Goal: Task Accomplishment & Management: Manage account settings

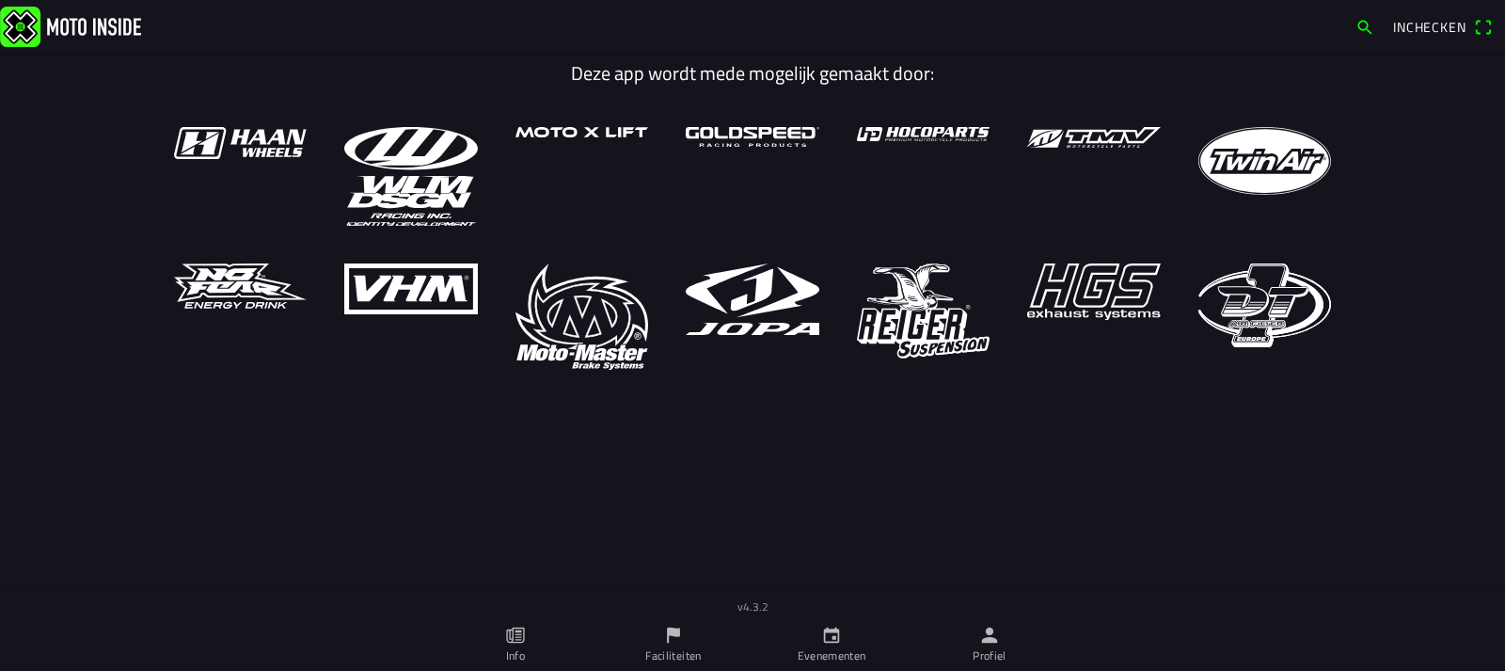
click at [663, 641] on icon "flag" at bounding box center [673, 635] width 21 height 21
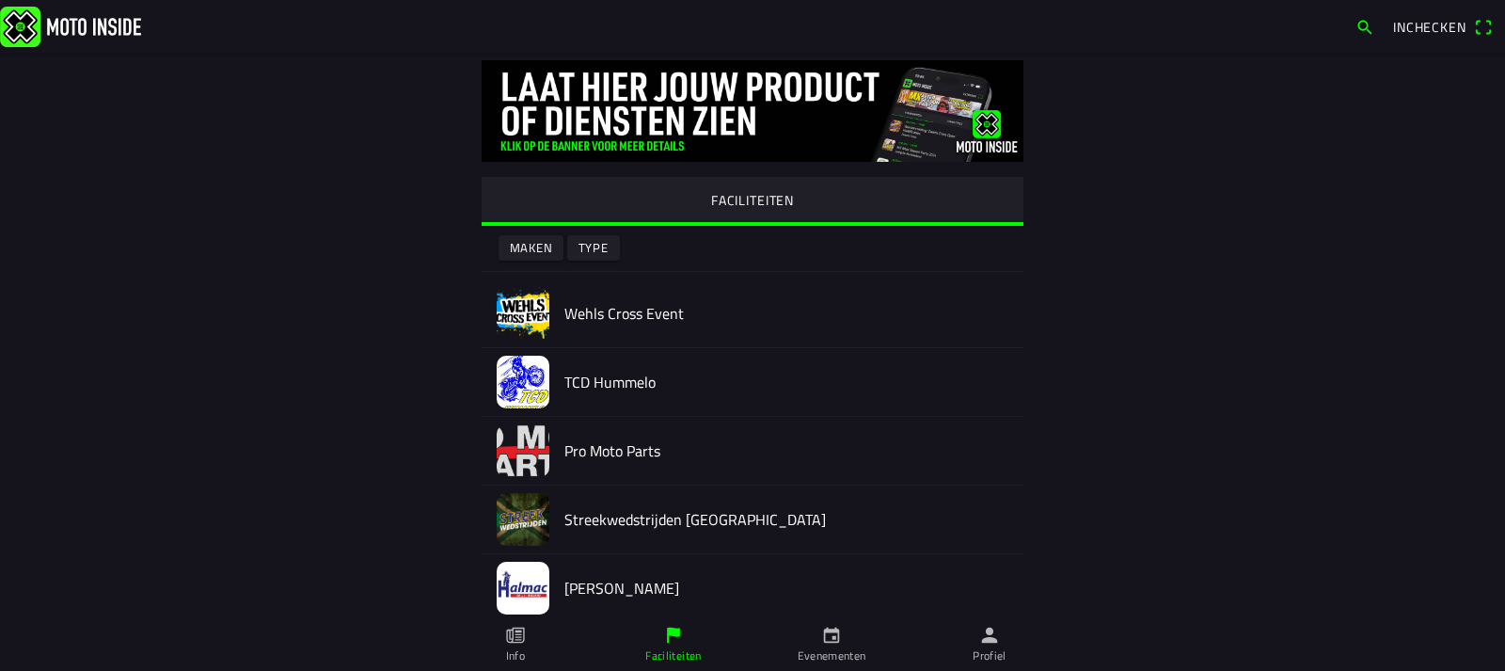
click at [509, 308] on img at bounding box center [523, 313] width 53 height 53
click at [509, 308] on div at bounding box center [752, 309] width 1505 height 618
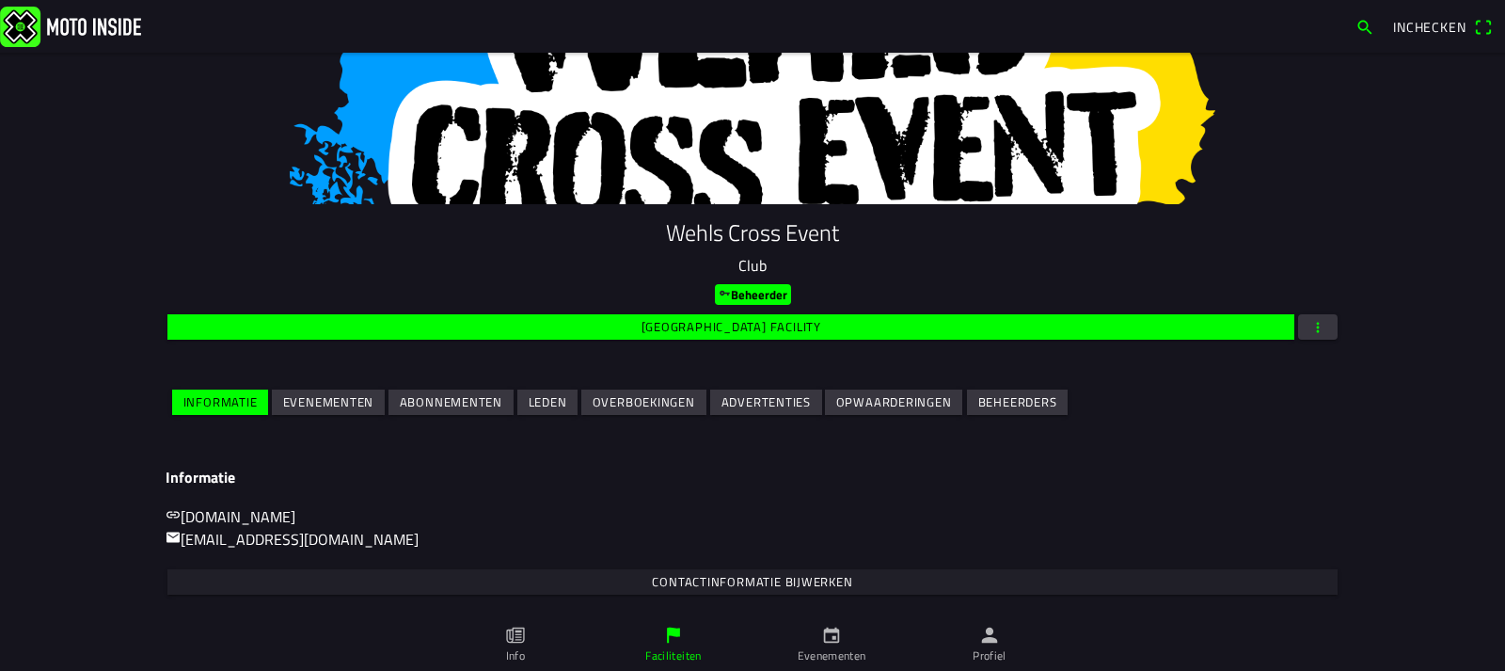
scroll to position [214, 0]
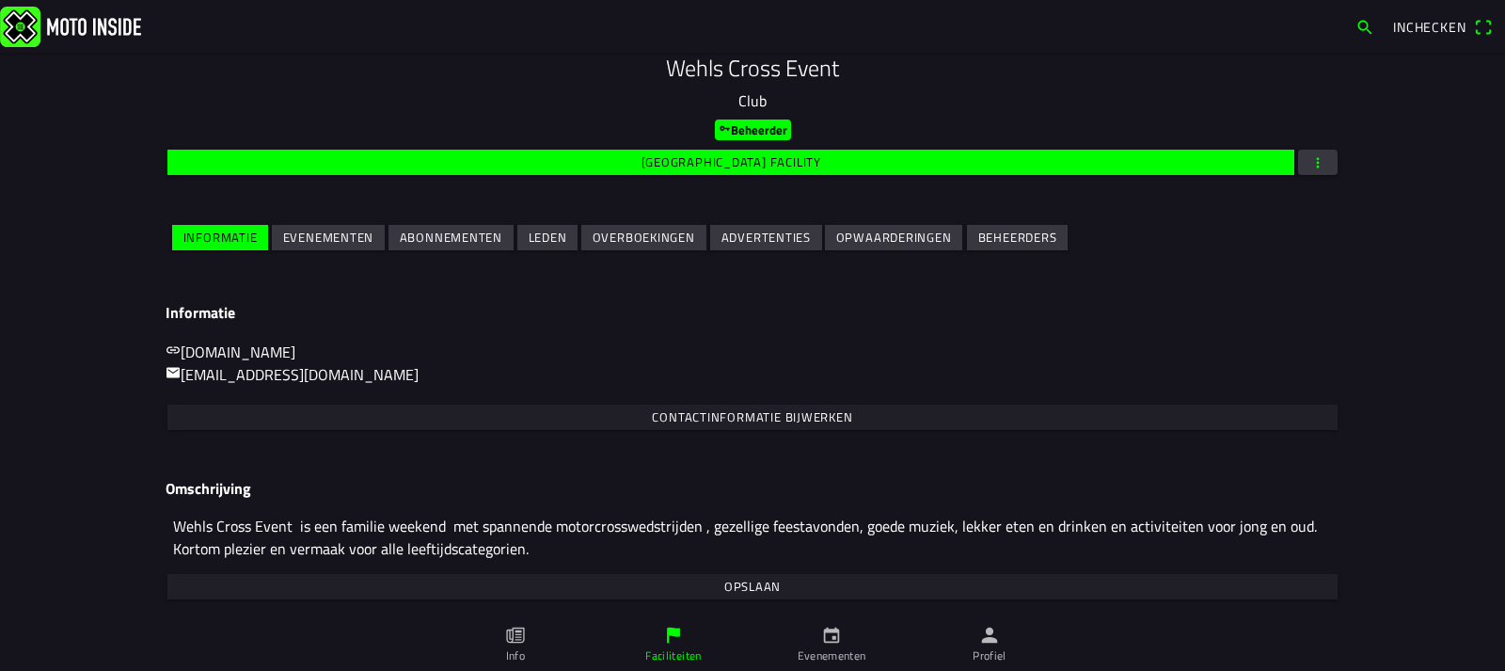
click at [0, 0] on slot "Evenementen" at bounding box center [0, 0] width 0 height 0
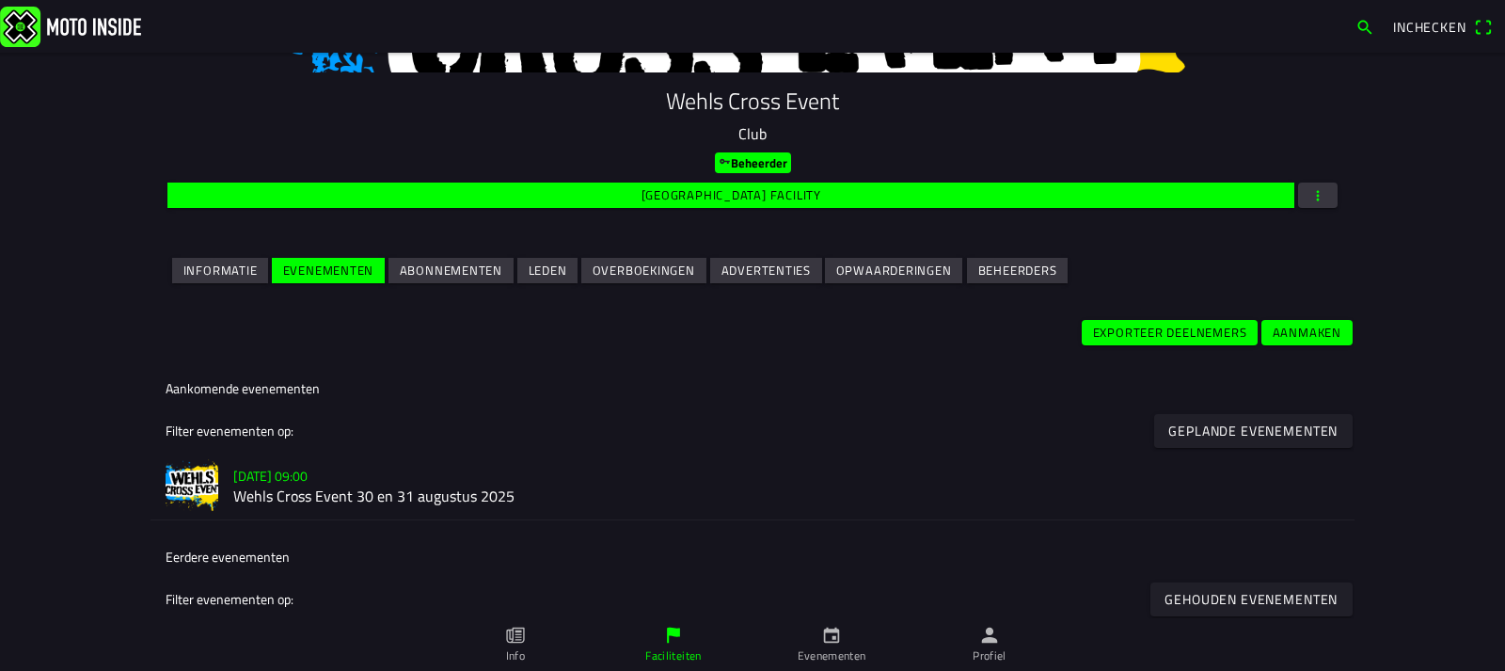
scroll to position [188, 0]
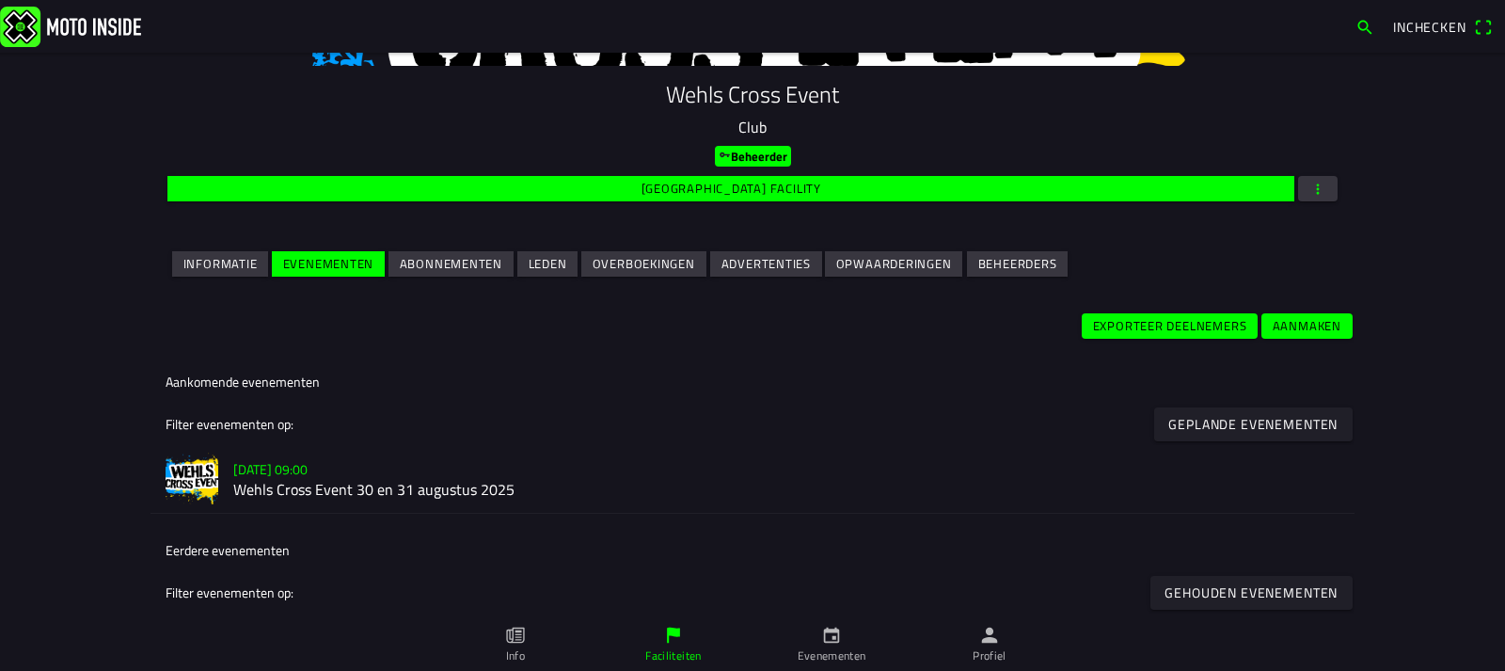
click at [188, 472] on img at bounding box center [192, 478] width 53 height 53
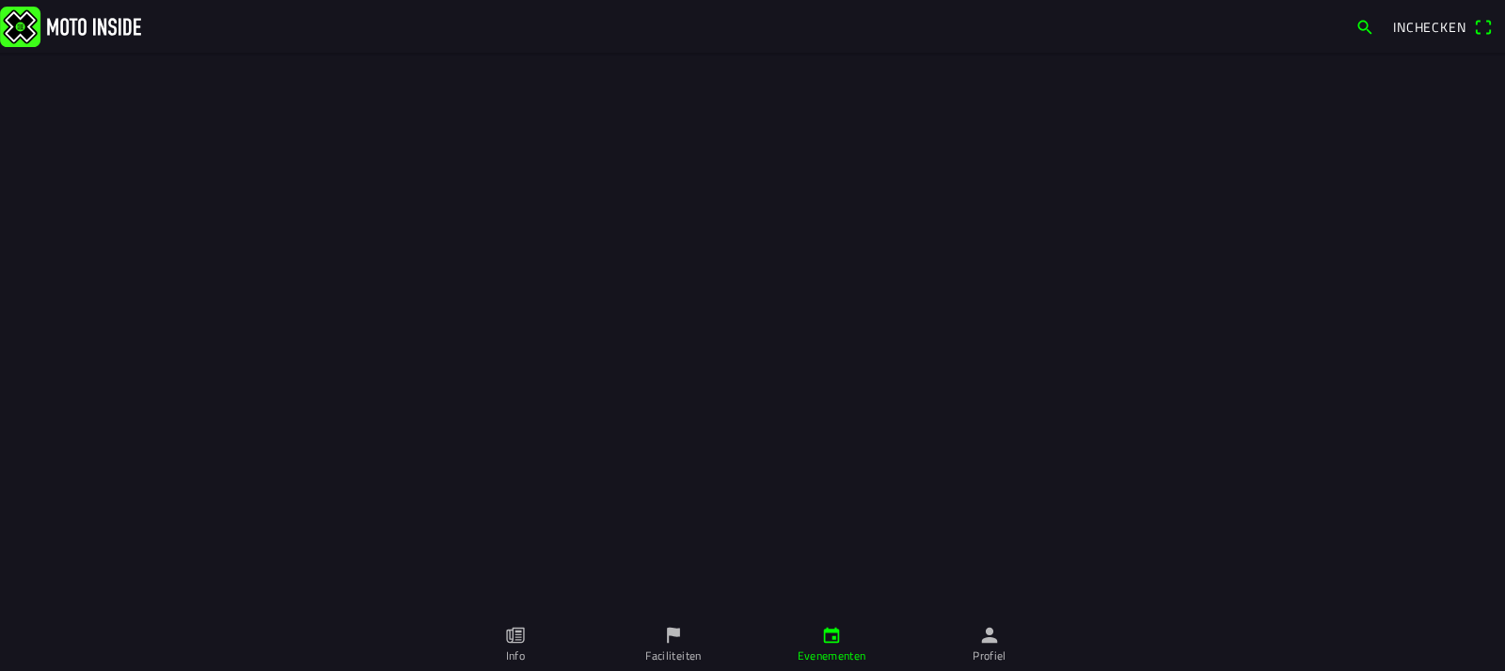
click at [188, 472] on div at bounding box center [752, 309] width 1505 height 618
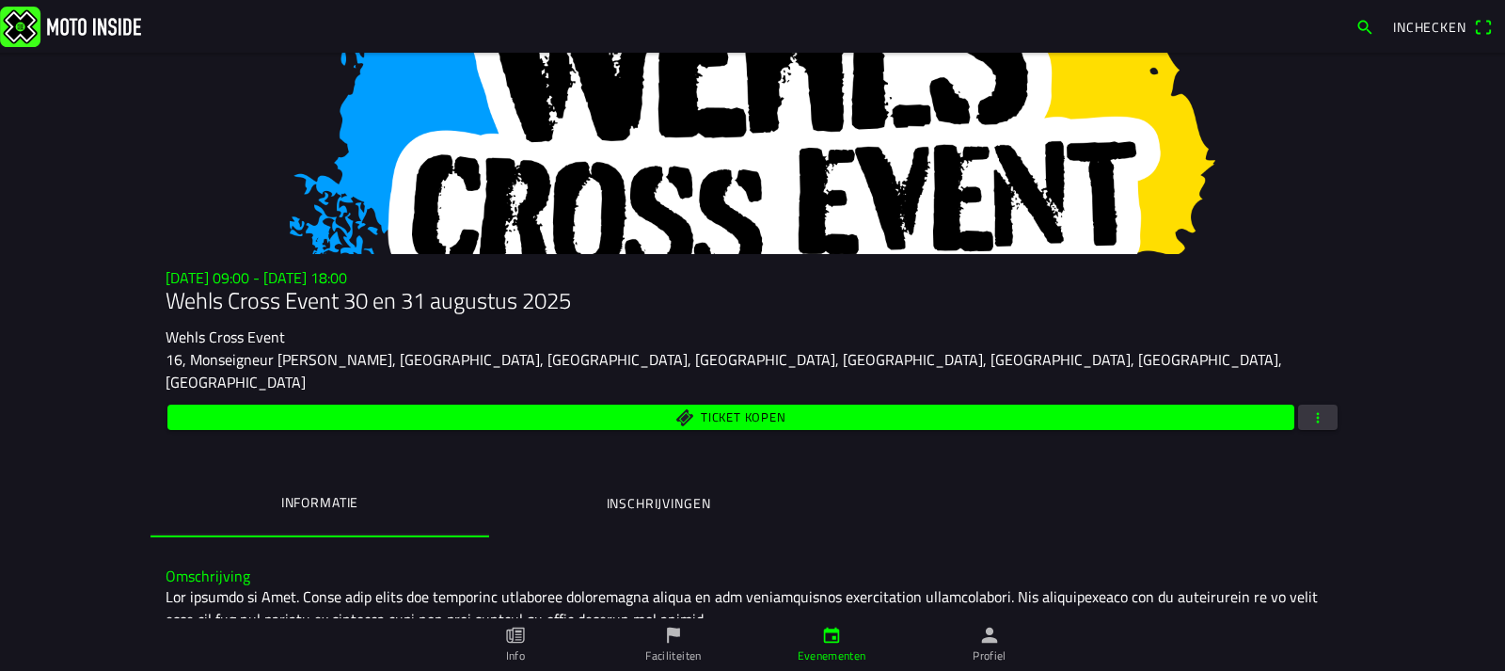
click at [1309, 404] on span "button" at bounding box center [1317, 416] width 17 height 25
click at [481, 458] on ion-backdrop at bounding box center [752, 335] width 1505 height 671
click at [1309, 404] on span "button" at bounding box center [1317, 416] width 17 height 25
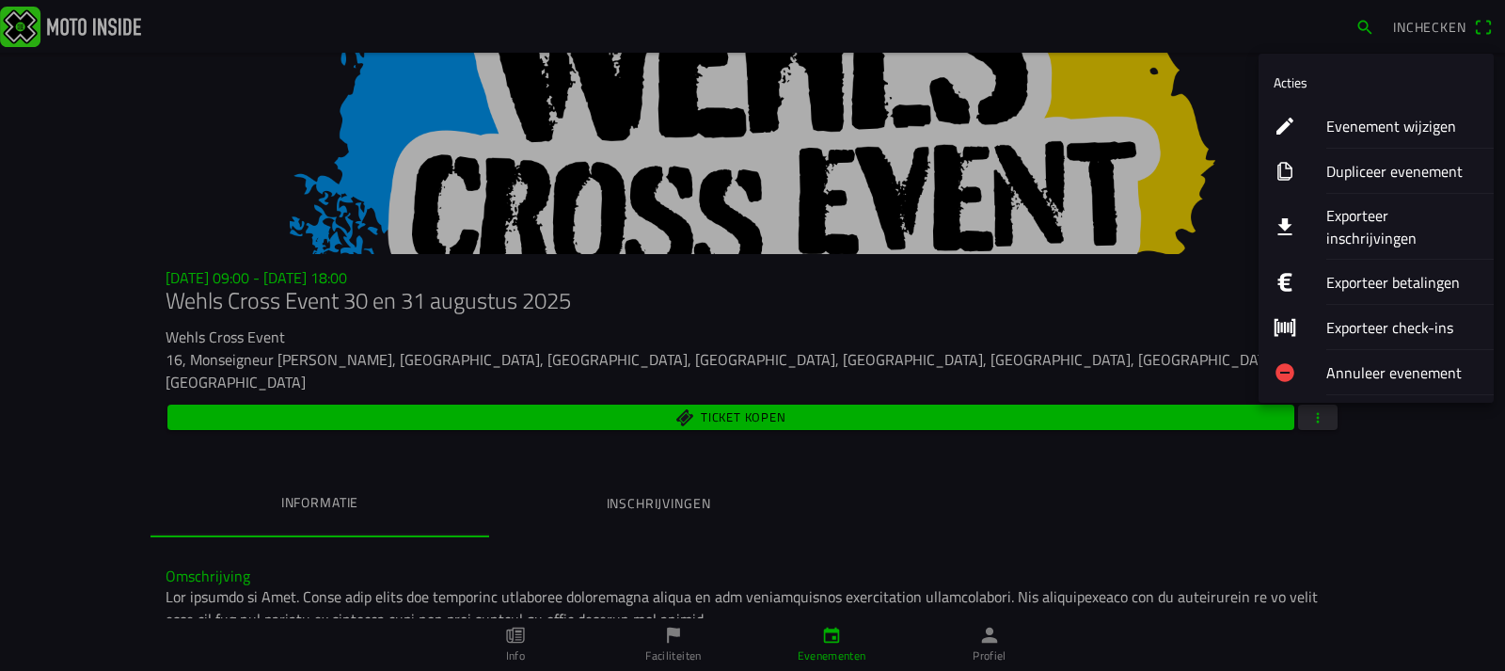
click at [1367, 125] on ion-label "Evenement wijzigen" at bounding box center [1402, 126] width 152 height 23
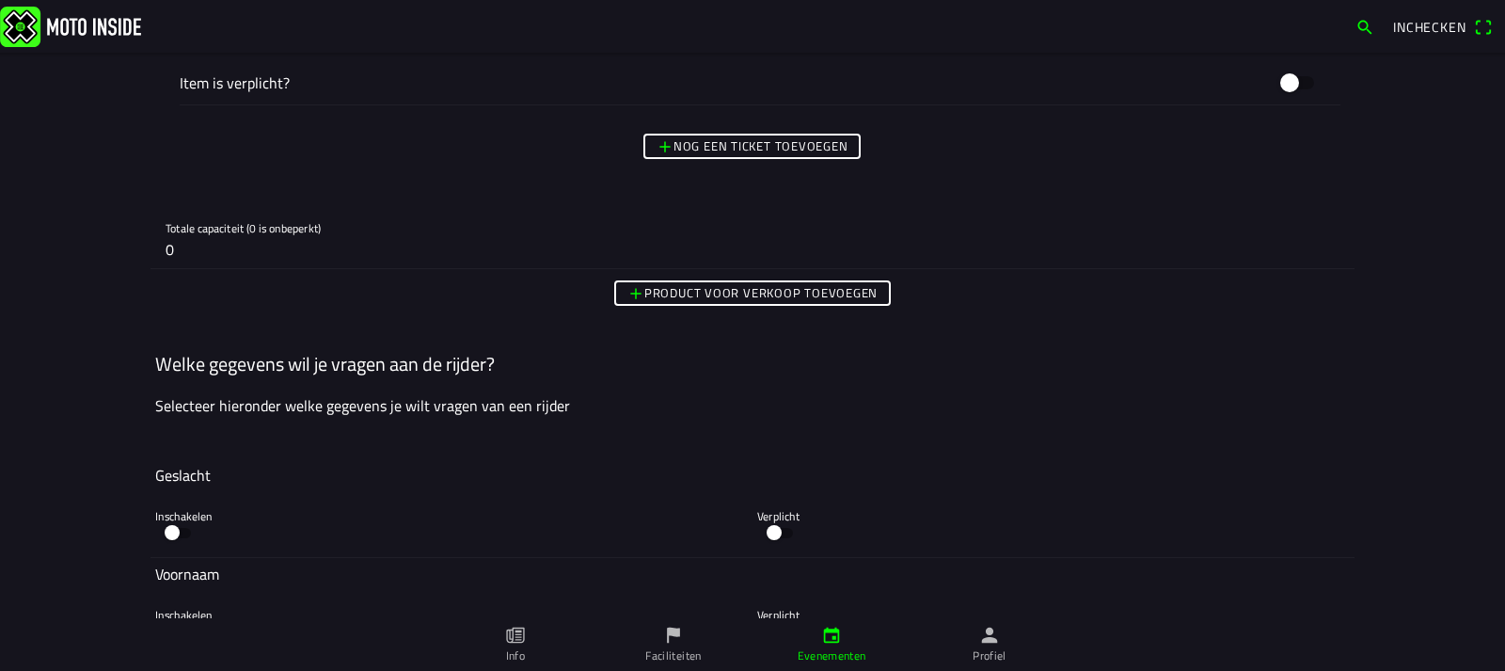
scroll to position [6625, 0]
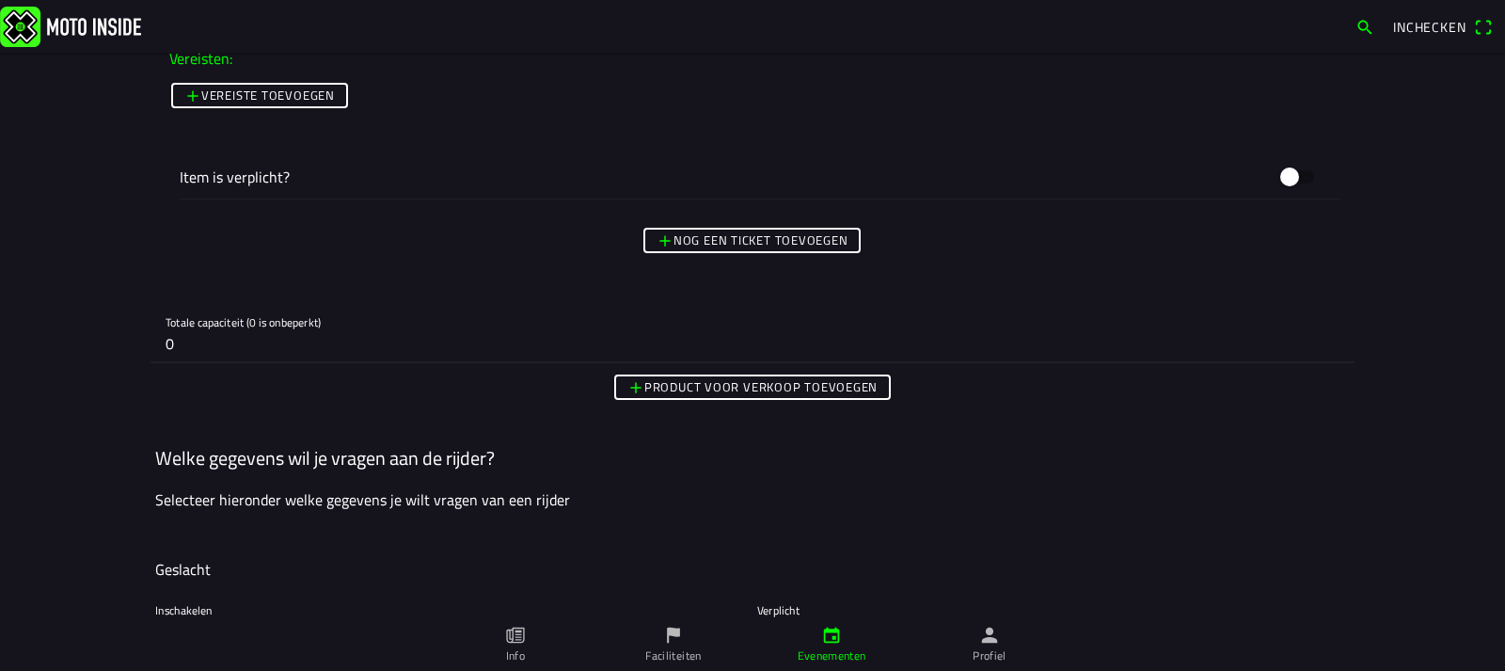
click at [166, 341] on input "0" at bounding box center [753, 344] width 1174 height 38
click at [1323, 350] on input "0" at bounding box center [753, 344] width 1174 height 38
click at [1325, 336] on input "1" at bounding box center [753, 344] width 1174 height 38
click at [1323, 334] on input "2" at bounding box center [753, 344] width 1174 height 38
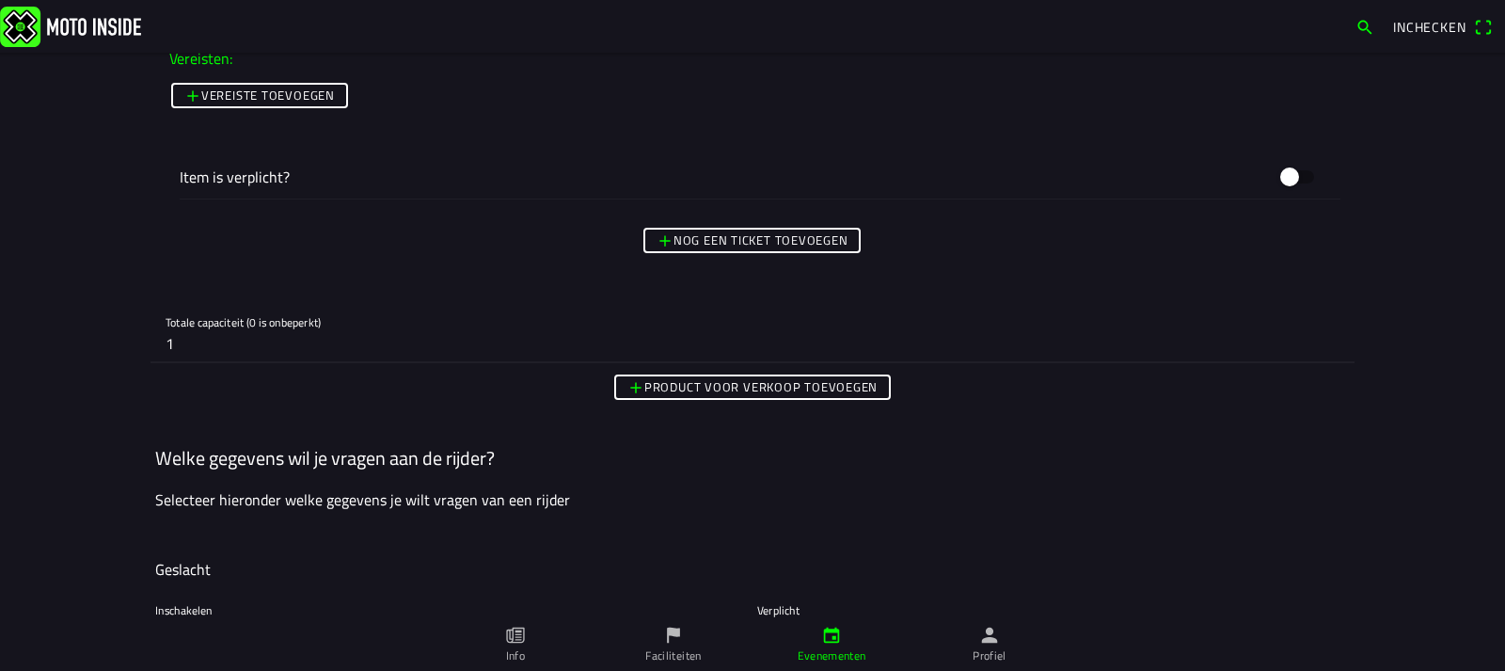
click at [1327, 352] on input "1" at bounding box center [753, 344] width 1174 height 38
type input "0"
click at [1329, 352] on input "0" at bounding box center [753, 344] width 1174 height 38
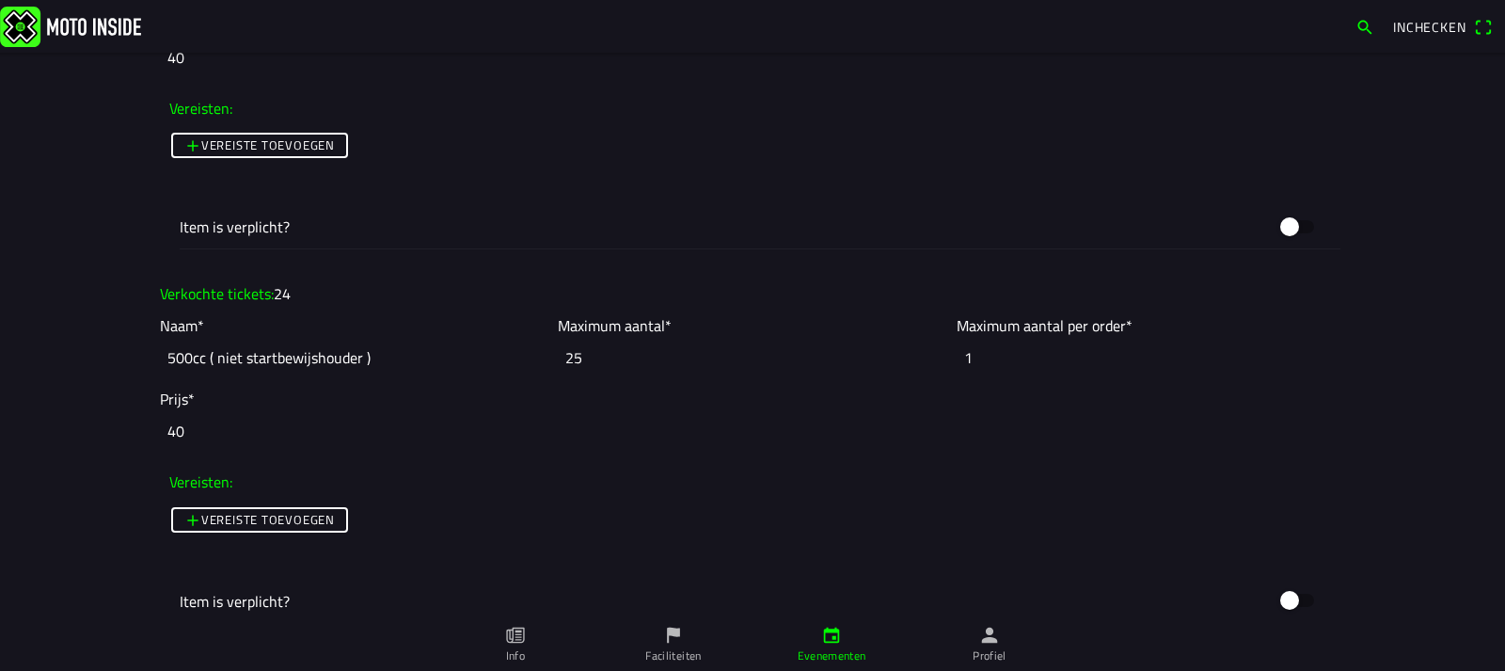
scroll to position [5402, 0]
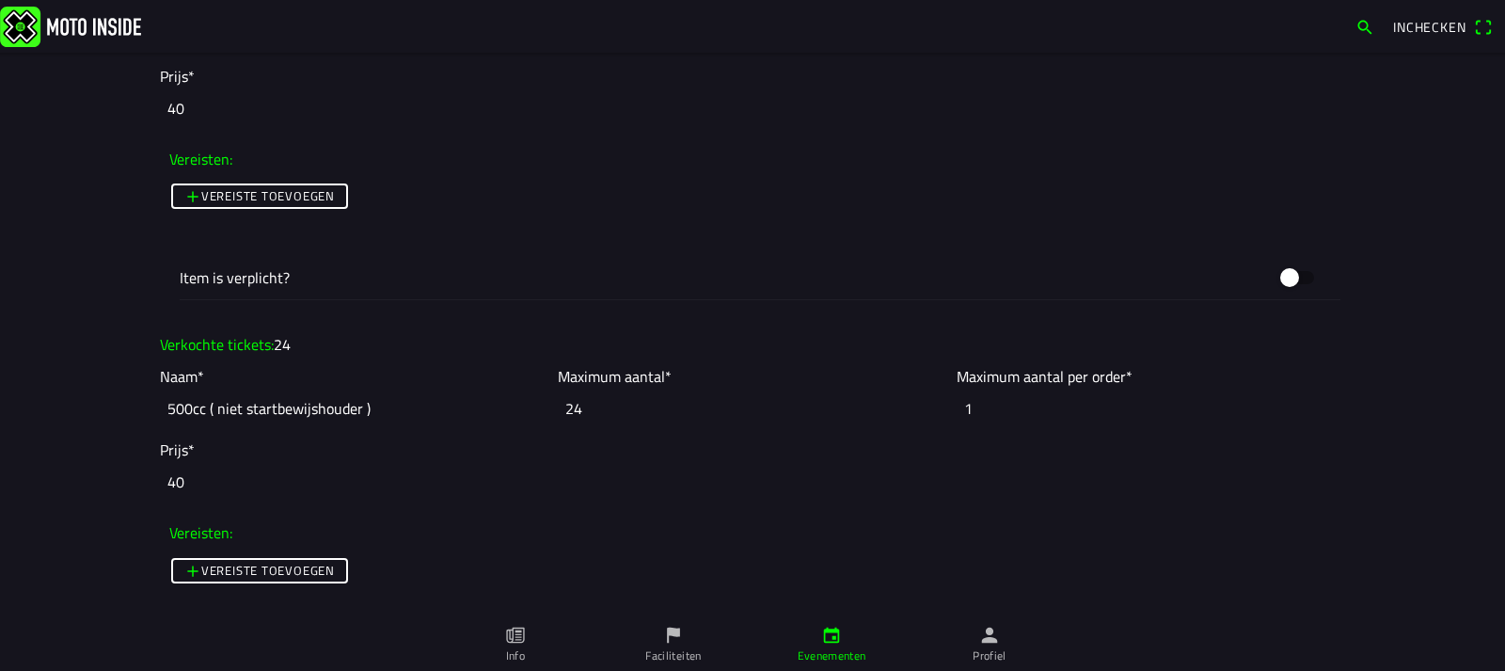
type input "24"
click at [932, 413] on input "24" at bounding box center [752, 408] width 388 height 41
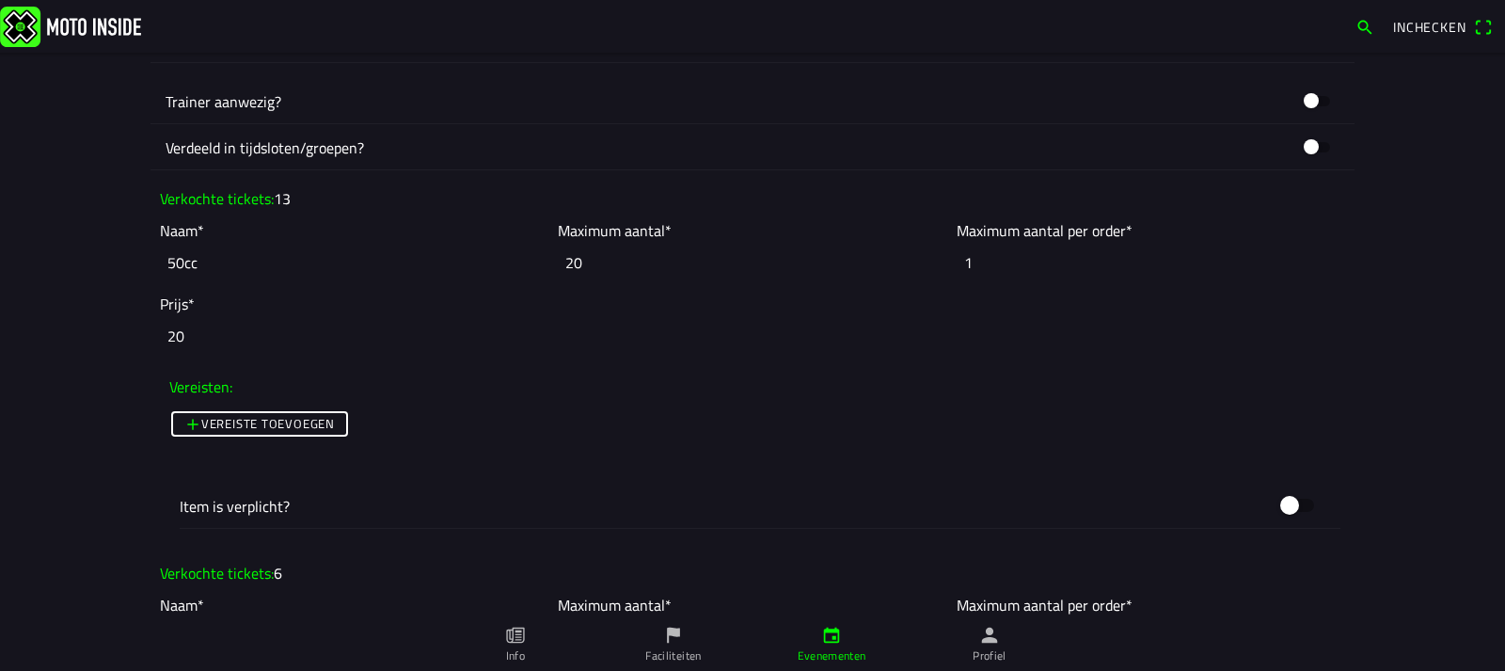
scroll to position [1451, 0]
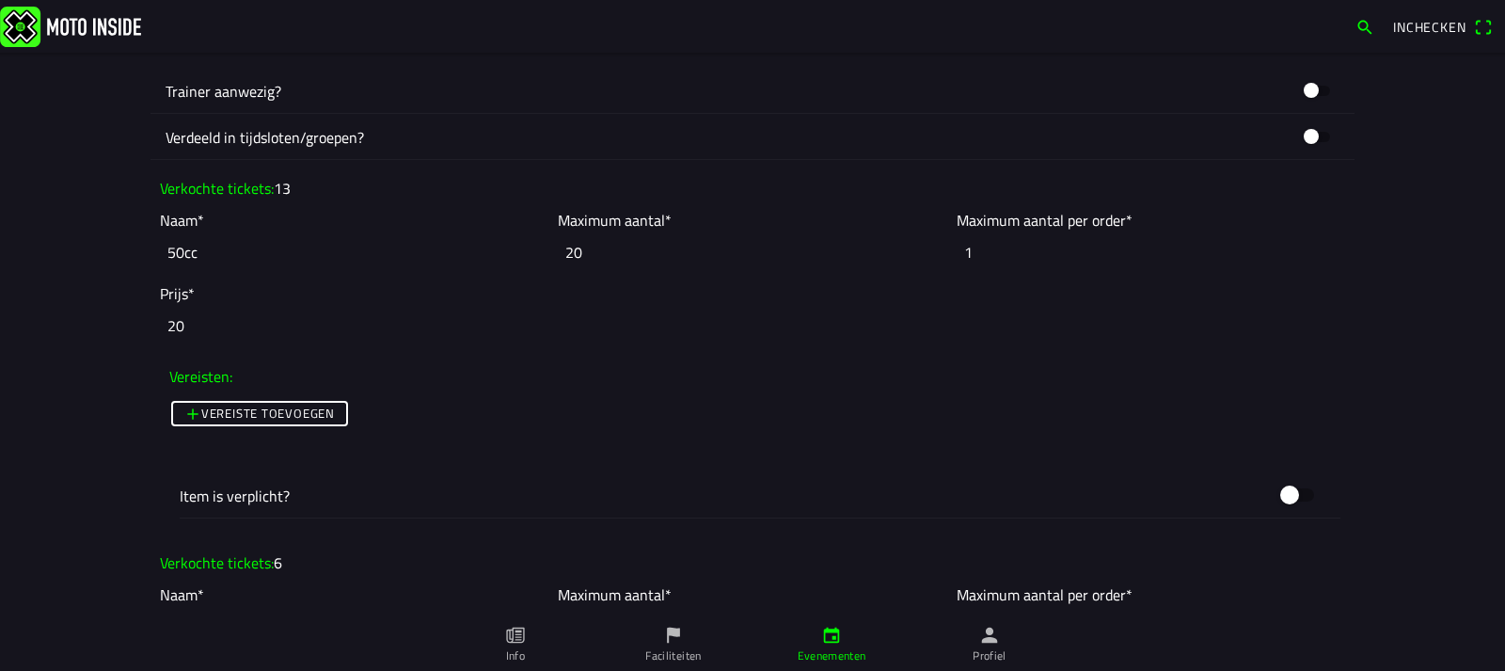
click at [1328, 256] on input "1" at bounding box center [1151, 251] width 388 height 41
click at [1329, 257] on input "1" at bounding box center [1151, 251] width 388 height 41
click at [1336, 257] on input "1" at bounding box center [1151, 251] width 388 height 41
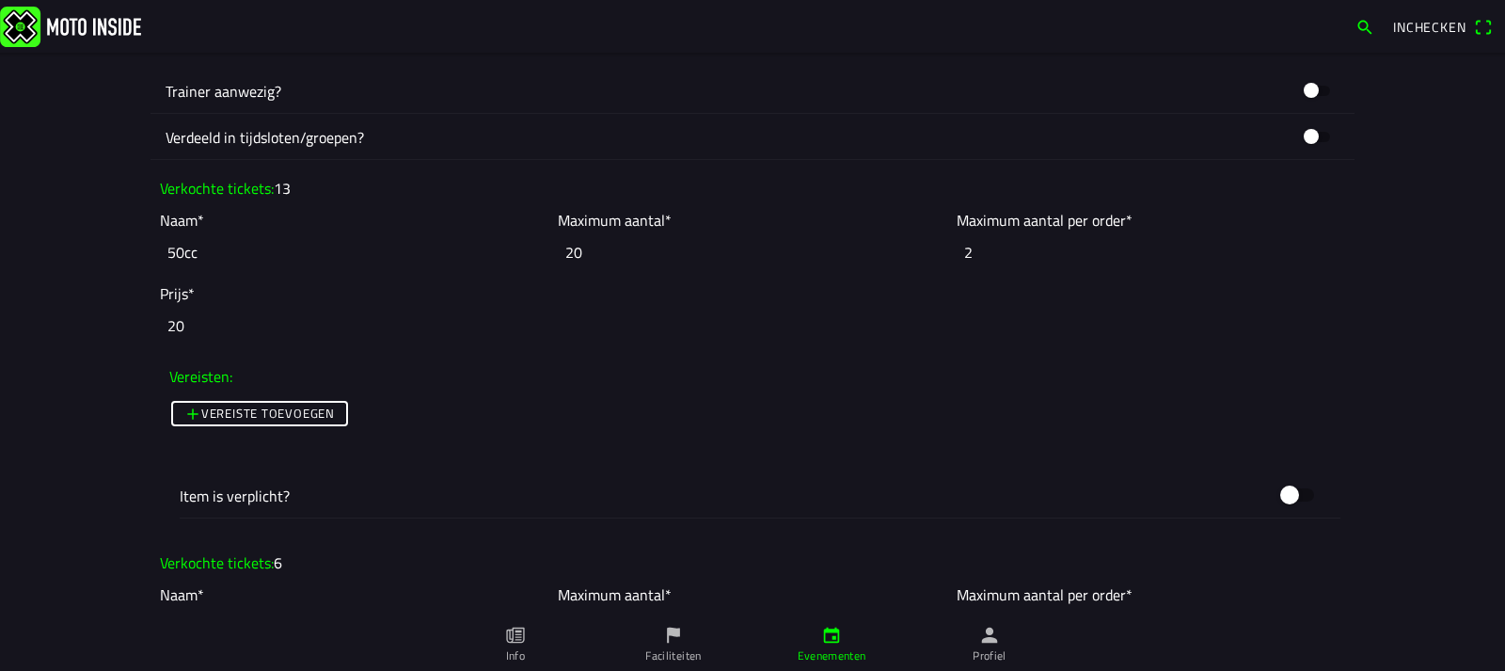
click at [1330, 244] on input "2" at bounding box center [1151, 251] width 388 height 41
type input "1"
click at [1330, 256] on input "1" at bounding box center [1151, 251] width 388 height 41
click at [584, 257] on input "20" at bounding box center [752, 251] width 388 height 41
click at [927, 254] on input "19" at bounding box center [752, 251] width 388 height 41
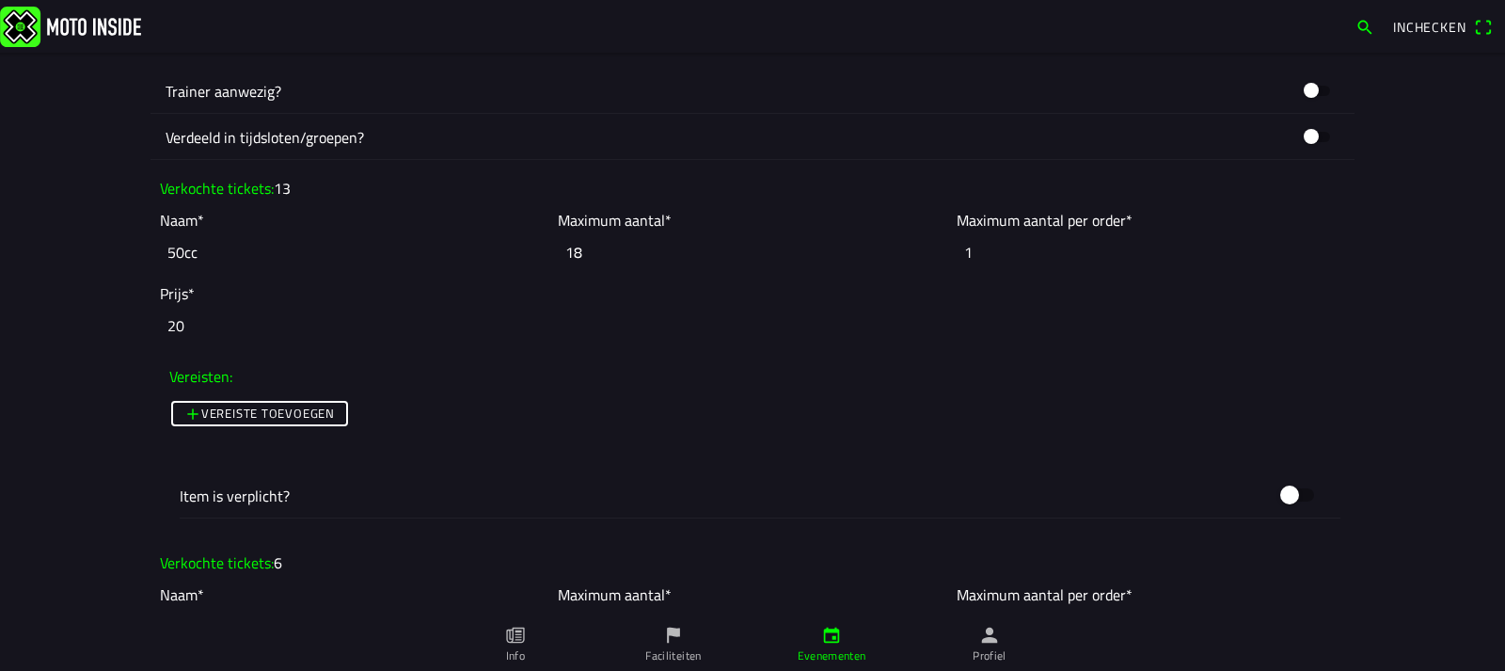
click at [926, 254] on input "18" at bounding box center [752, 251] width 388 height 41
click at [926, 254] on input "17" at bounding box center [752, 251] width 388 height 41
click at [926, 254] on input "16" at bounding box center [752, 251] width 388 height 41
click at [926, 254] on input "15" at bounding box center [752, 251] width 388 height 41
click at [926, 254] on input "14" at bounding box center [752, 251] width 388 height 41
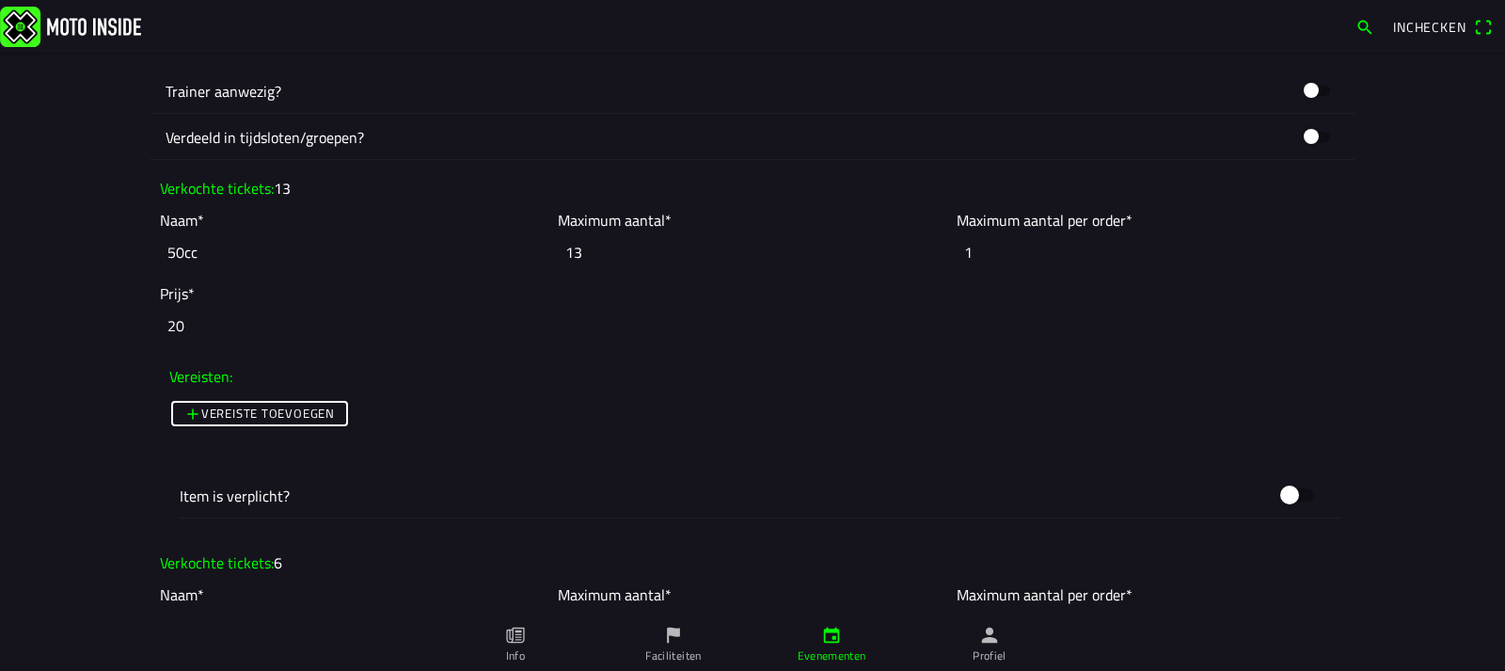
type input "13"
click at [925, 256] on input "13" at bounding box center [752, 251] width 388 height 41
click at [924, 256] on input "13" at bounding box center [752, 251] width 388 height 41
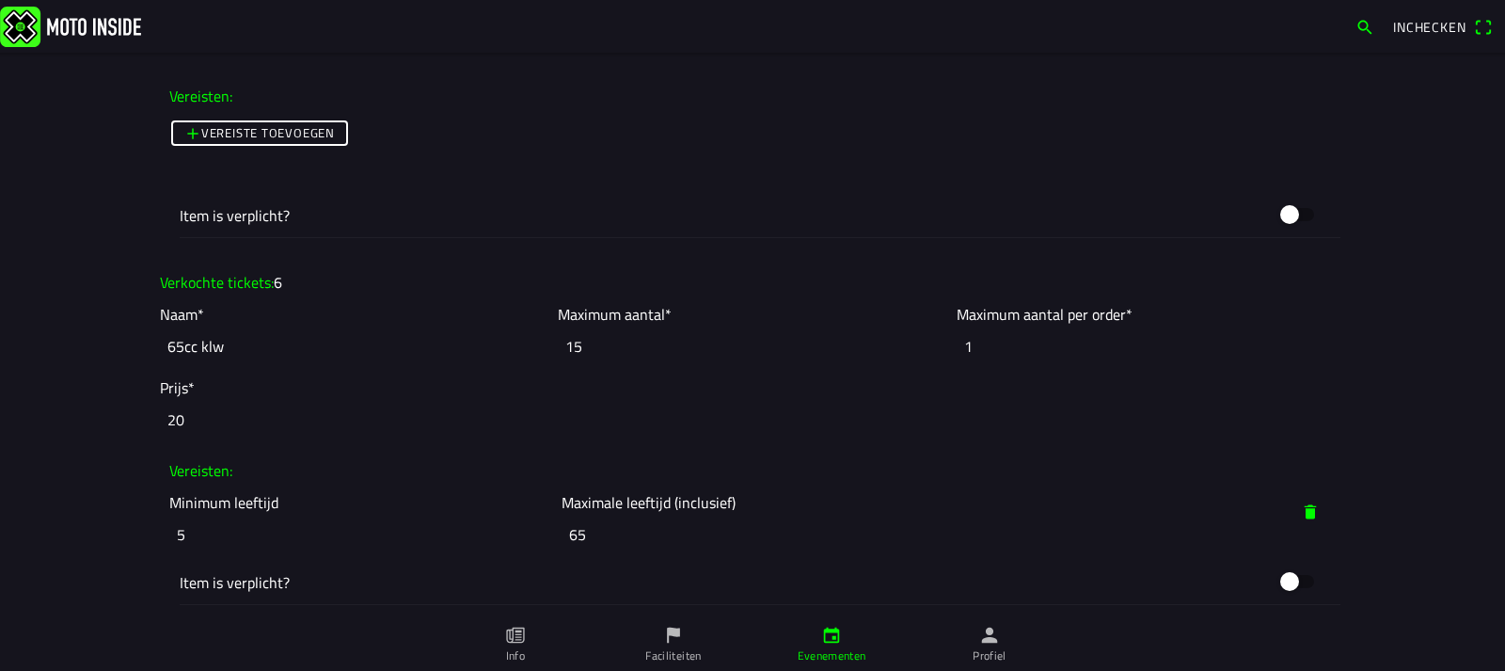
scroll to position [1734, 0]
click at [934, 351] on input "14" at bounding box center [752, 344] width 388 height 41
click at [934, 351] on input "13" at bounding box center [752, 344] width 388 height 41
click at [933, 351] on input "12" at bounding box center [752, 344] width 388 height 41
click at [933, 351] on input "11" at bounding box center [752, 344] width 388 height 41
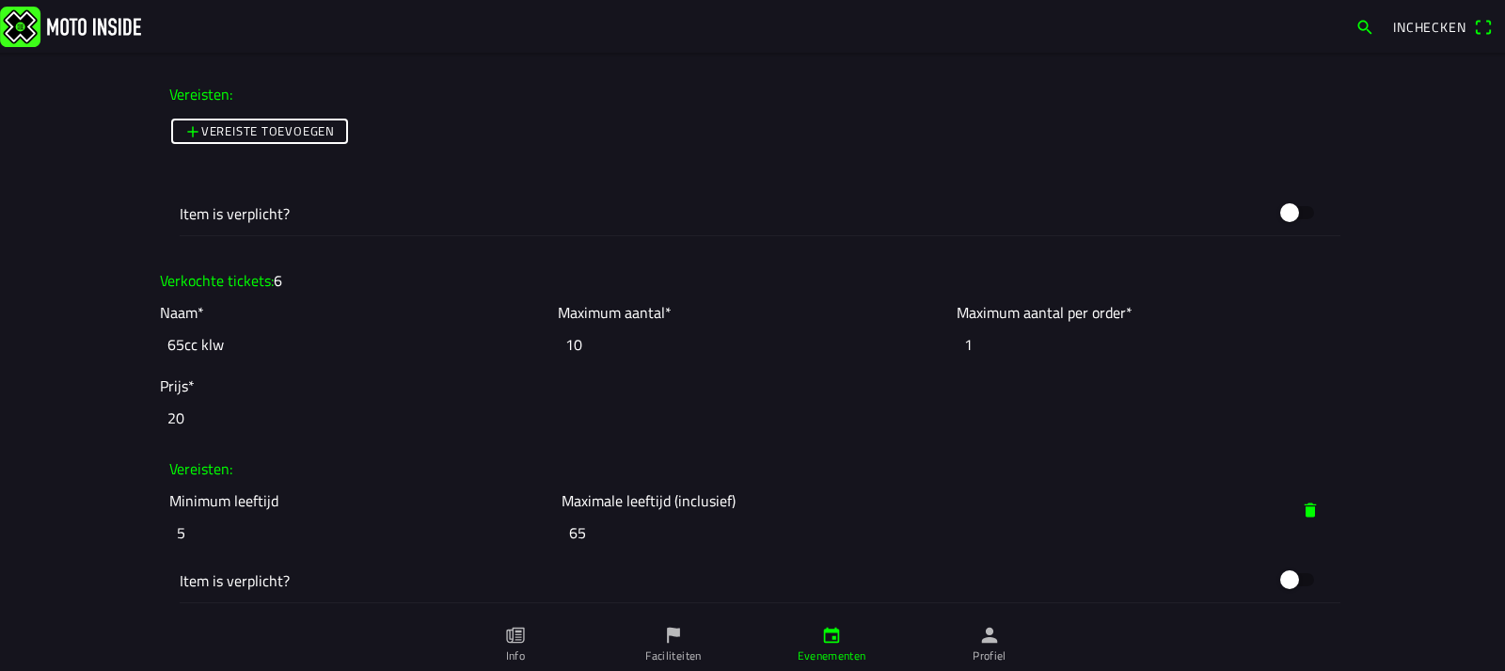
click at [933, 351] on input "10" at bounding box center [752, 344] width 388 height 41
click at [933, 351] on input "9" at bounding box center [752, 344] width 388 height 41
click at [933, 351] on input "8" at bounding box center [752, 344] width 388 height 41
click at [933, 351] on input "7" at bounding box center [752, 344] width 388 height 41
type input "6"
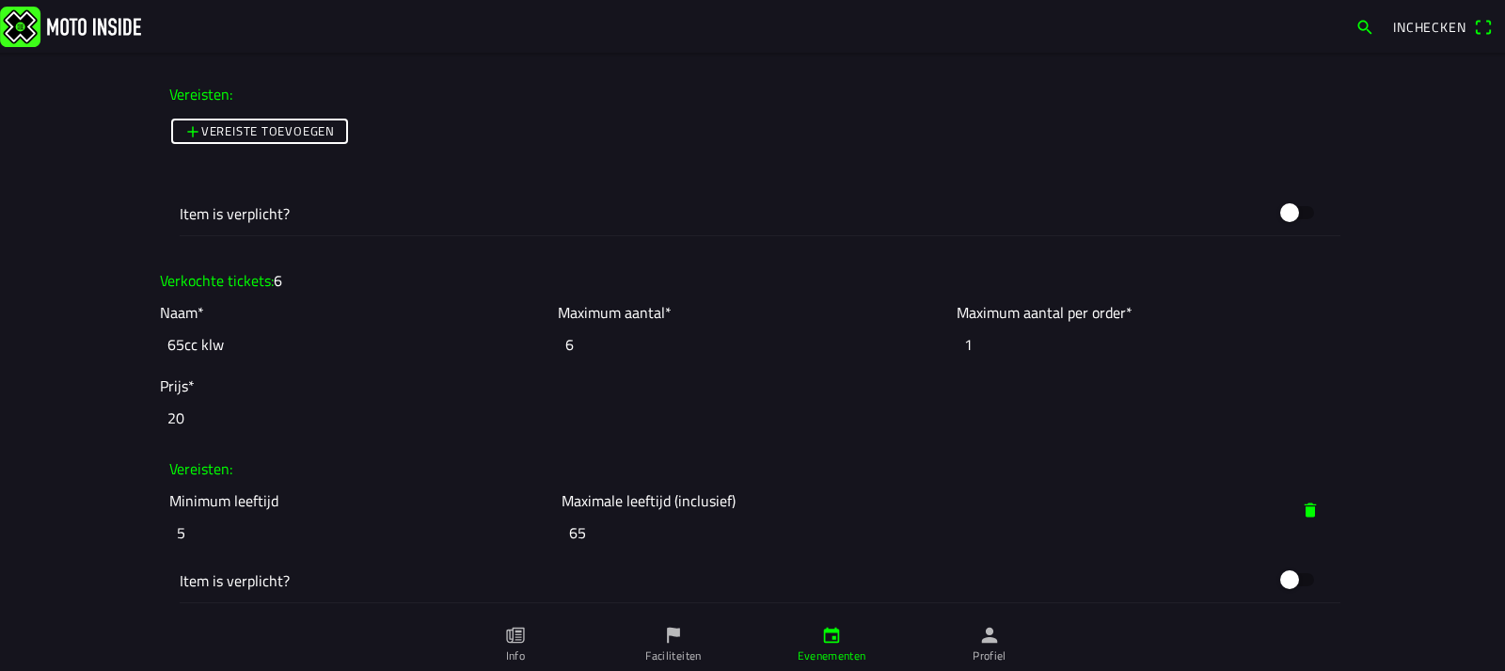
click at [933, 351] on input "6" at bounding box center [752, 344] width 388 height 41
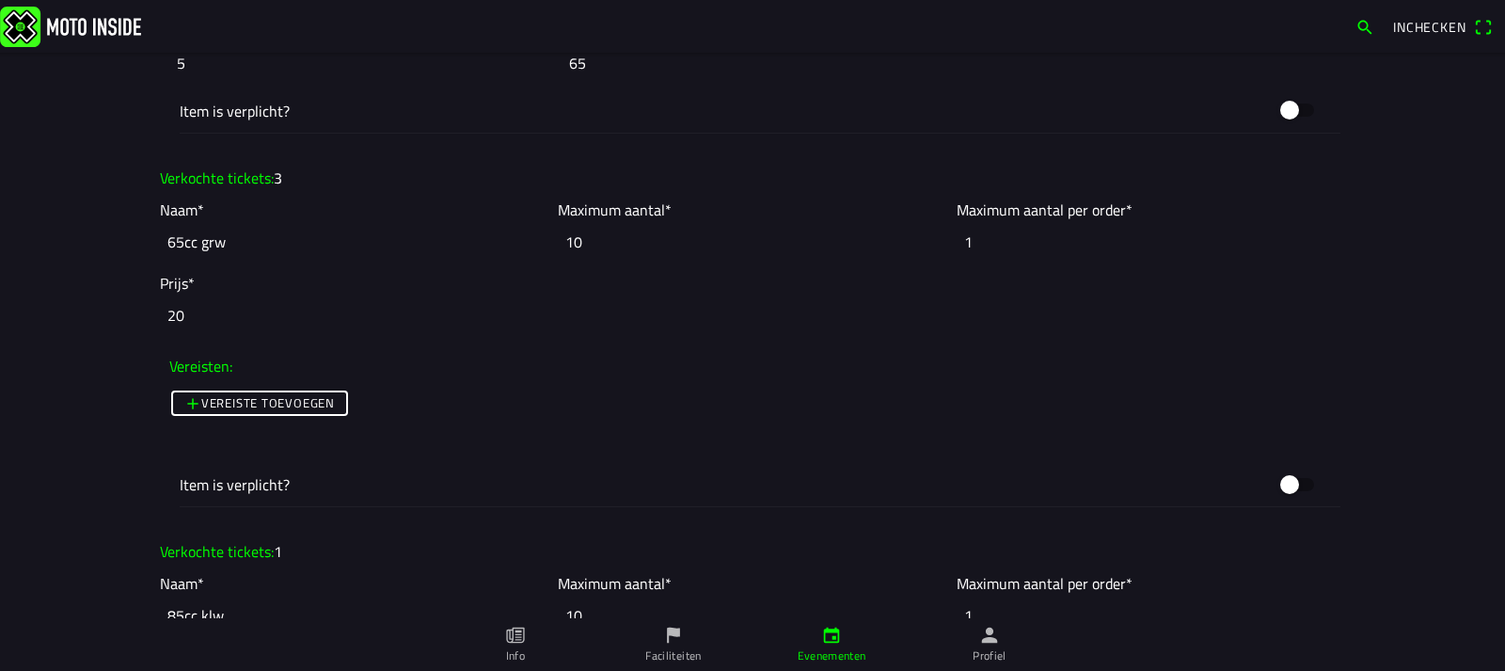
scroll to position [2204, 0]
click at [930, 248] on input "9" at bounding box center [752, 240] width 388 height 41
click at [930, 248] on input "8" at bounding box center [752, 240] width 388 height 41
click at [930, 248] on input "7" at bounding box center [752, 240] width 388 height 41
click at [930, 248] on input "6" at bounding box center [752, 240] width 388 height 41
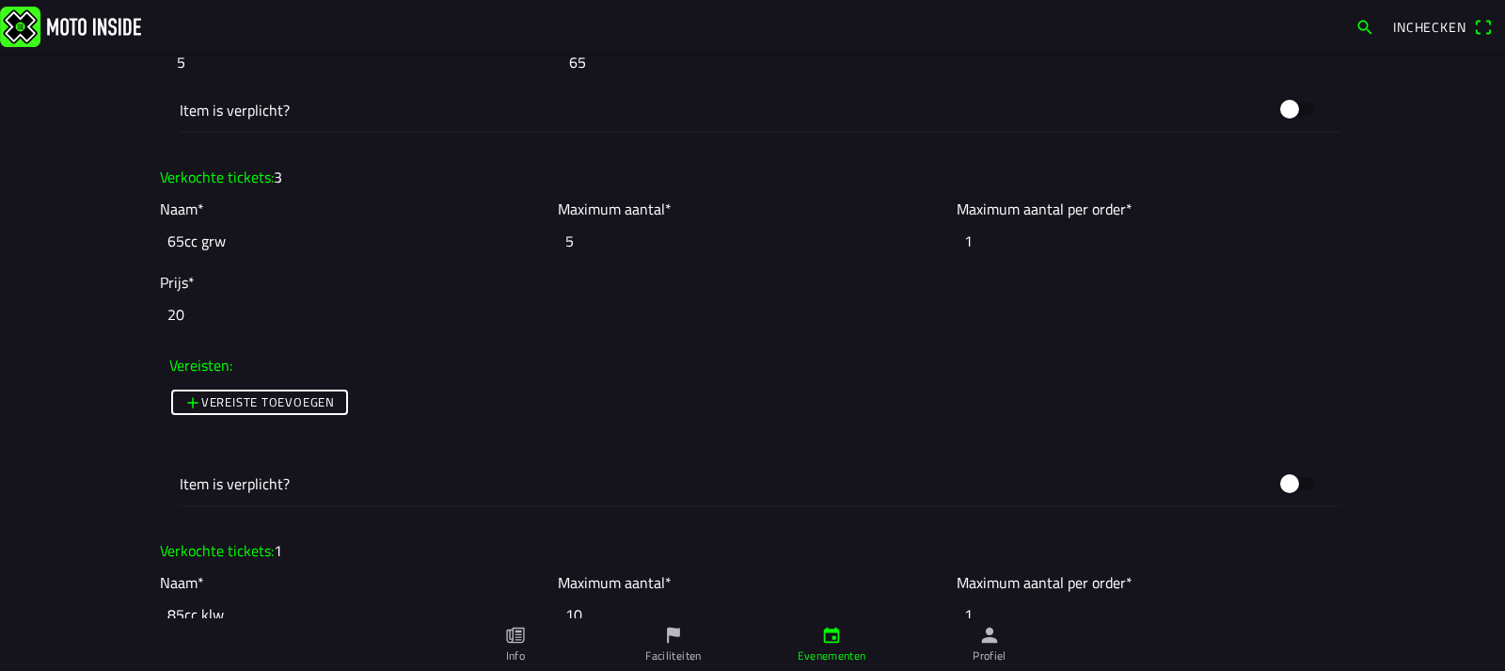
click at [930, 248] on input "5" at bounding box center [752, 240] width 388 height 41
click at [930, 248] on input "4" at bounding box center [752, 240] width 388 height 41
type input "3"
click at [930, 248] on input "3" at bounding box center [752, 240] width 388 height 41
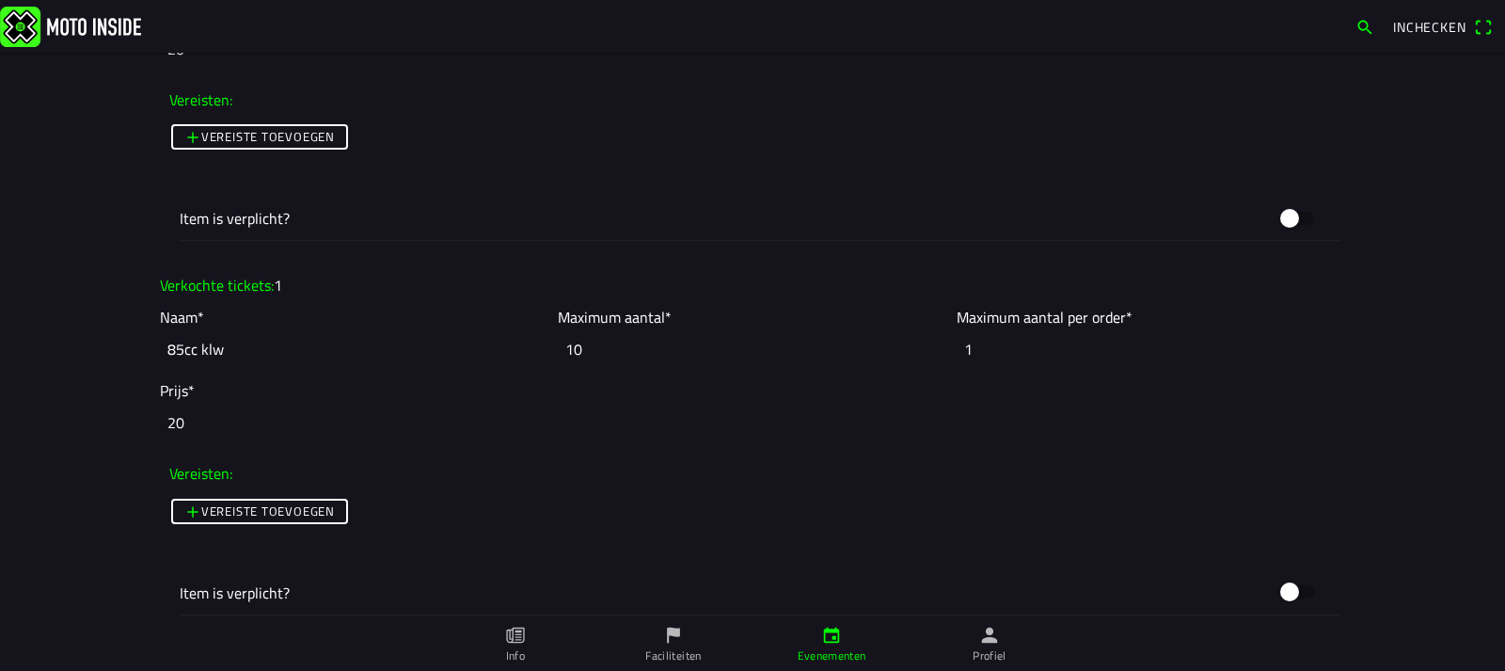
scroll to position [2486, 0]
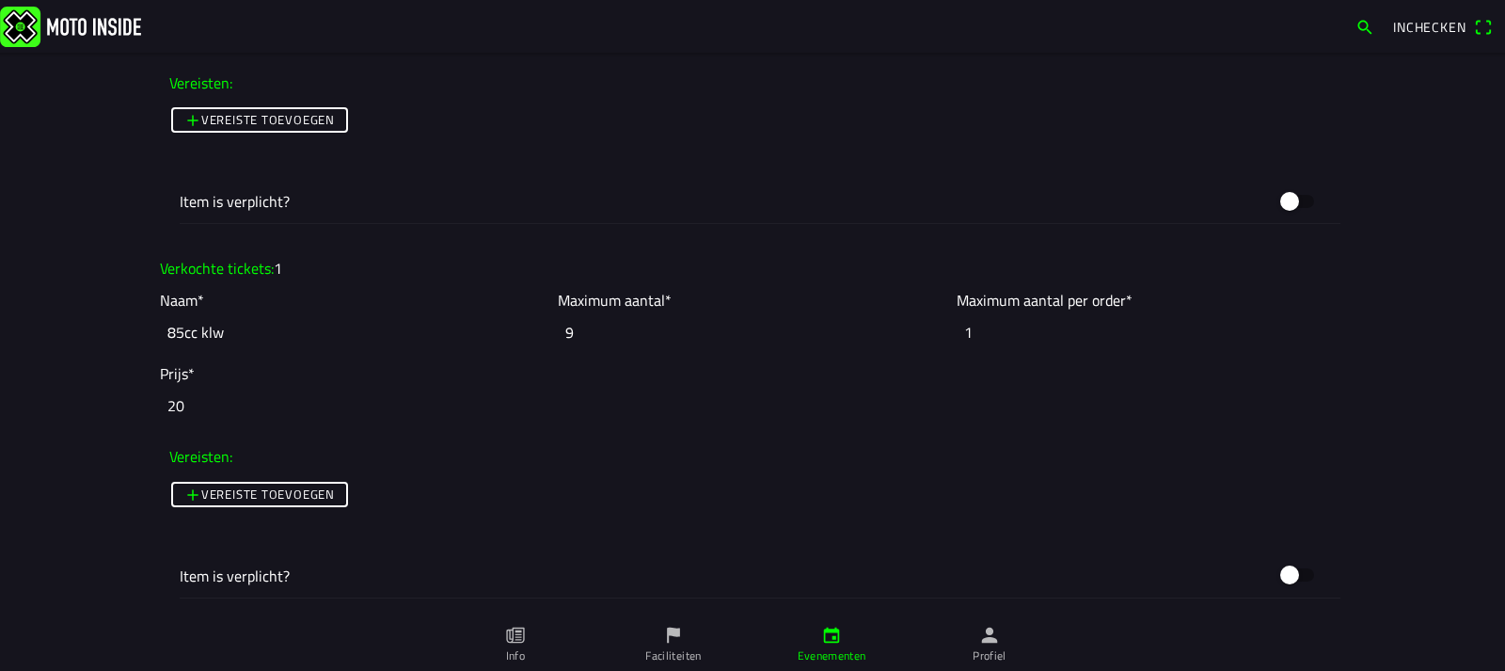
click at [929, 336] on input "9" at bounding box center [752, 331] width 388 height 41
click at [929, 336] on input "8" at bounding box center [752, 331] width 388 height 41
click at [929, 336] on input "7" at bounding box center [752, 331] width 388 height 41
click at [929, 336] on input "6" at bounding box center [752, 331] width 388 height 41
click at [929, 336] on input "5" at bounding box center [752, 331] width 388 height 41
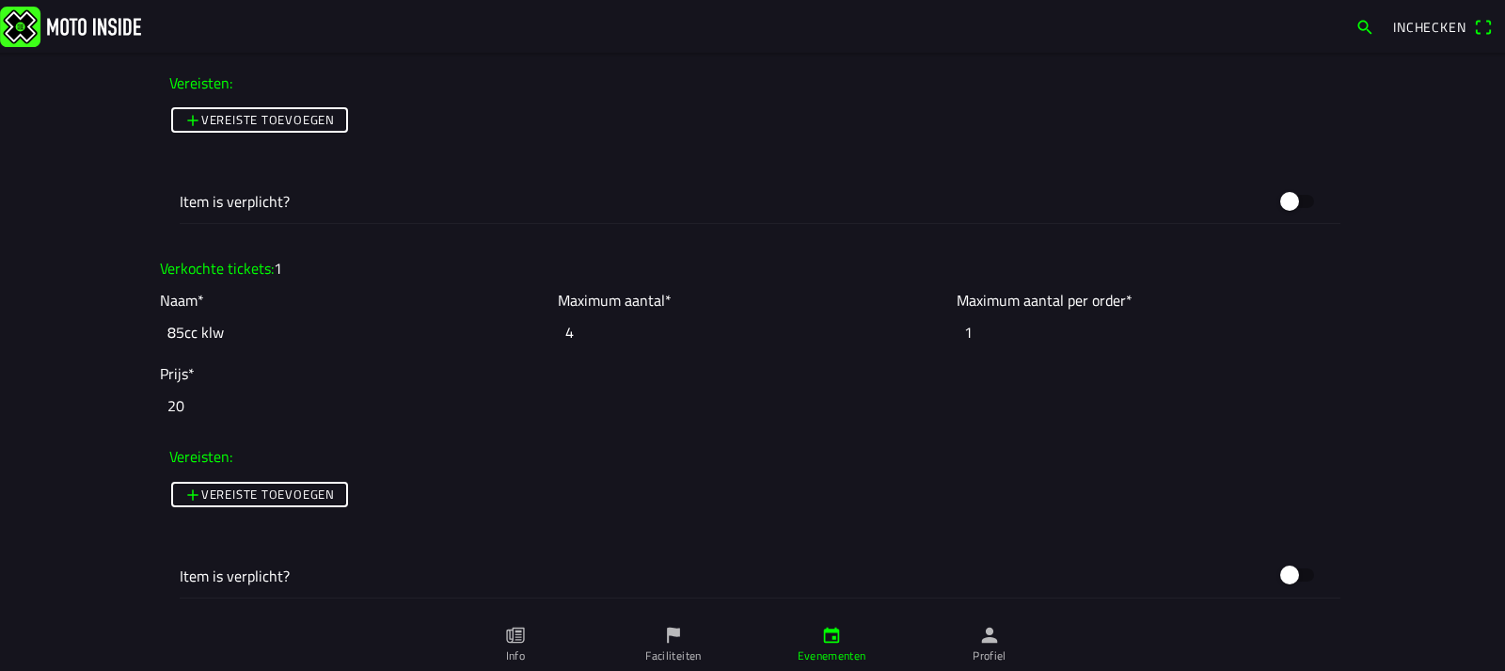
click at [929, 336] on input "4" at bounding box center [752, 331] width 388 height 41
click at [929, 336] on input "3" at bounding box center [752, 331] width 388 height 41
click at [929, 336] on input "2" at bounding box center [752, 331] width 388 height 41
type input "1"
click at [929, 336] on input "1" at bounding box center [752, 331] width 388 height 41
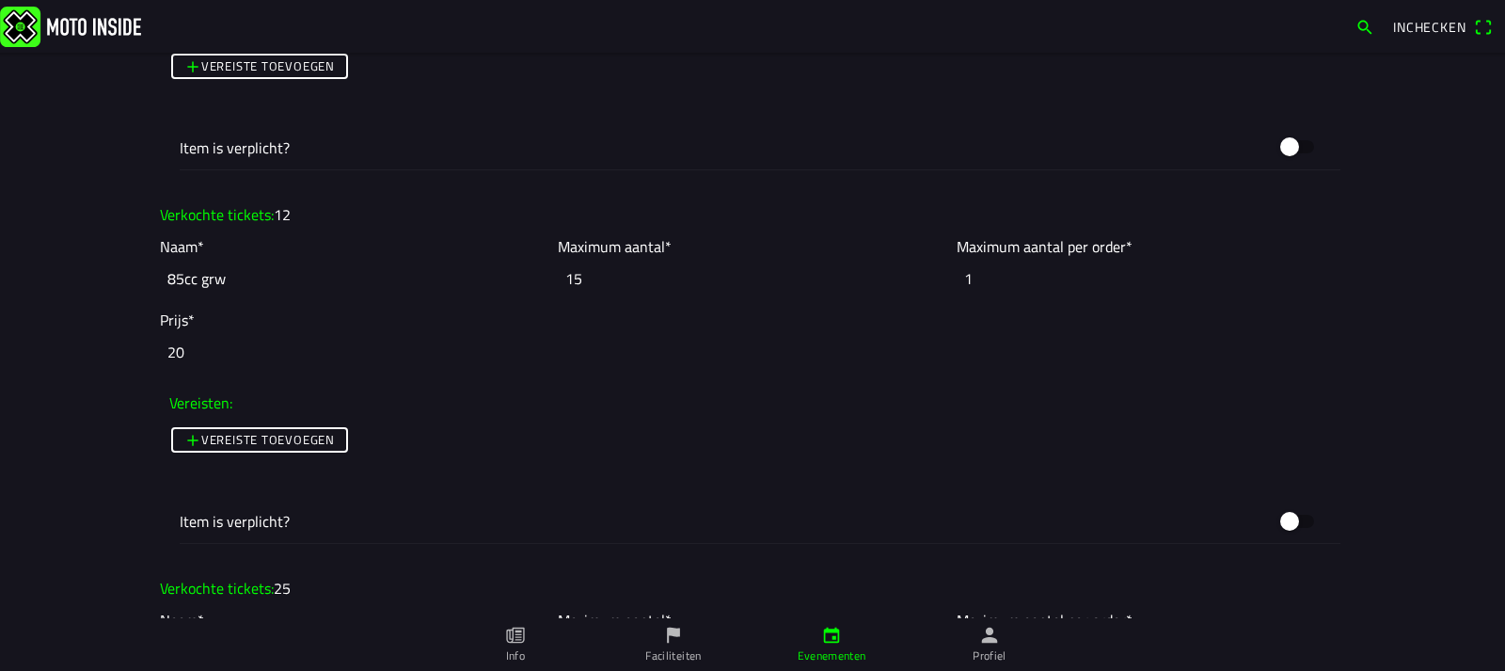
scroll to position [2956, 0]
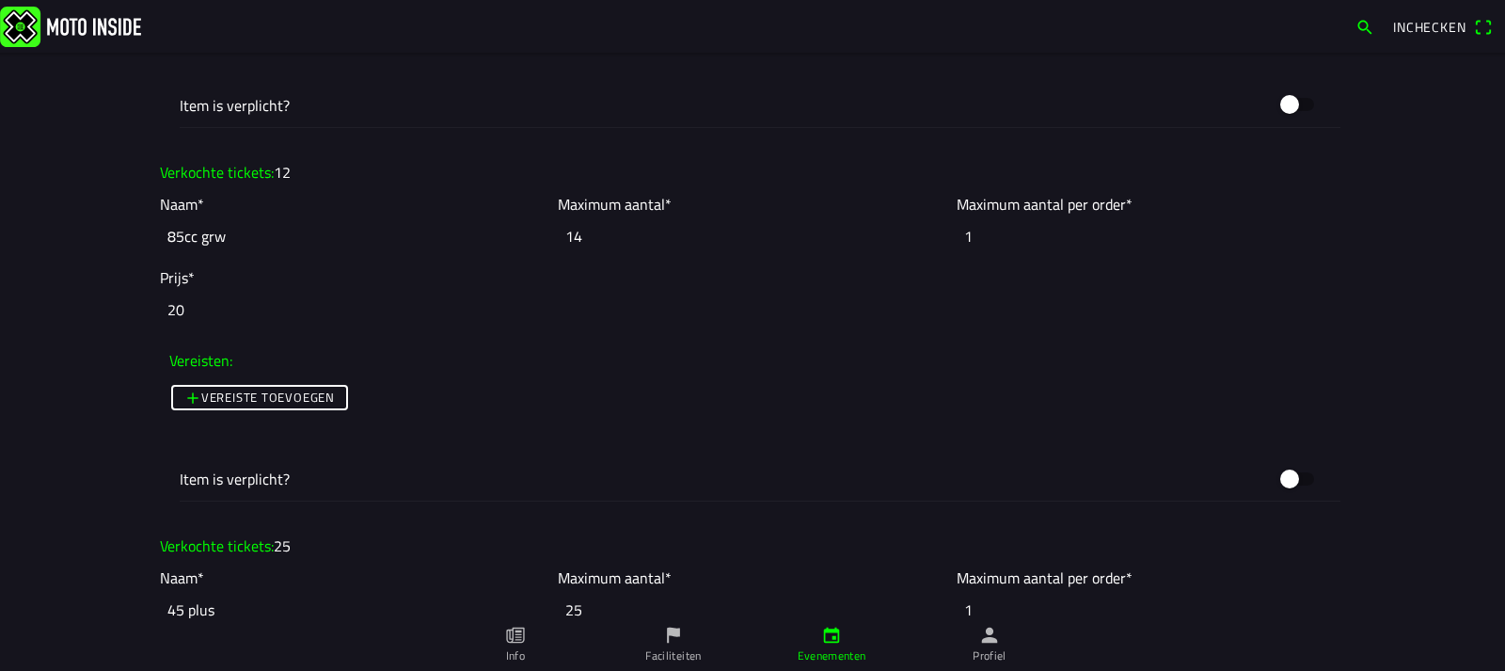
click at [930, 243] on input "14" at bounding box center [752, 235] width 388 height 41
click at [930, 243] on input "13" at bounding box center [752, 235] width 388 height 41
click at [933, 243] on input "12" at bounding box center [752, 235] width 388 height 41
click at [933, 243] on input "11" at bounding box center [752, 235] width 388 height 41
type input "12"
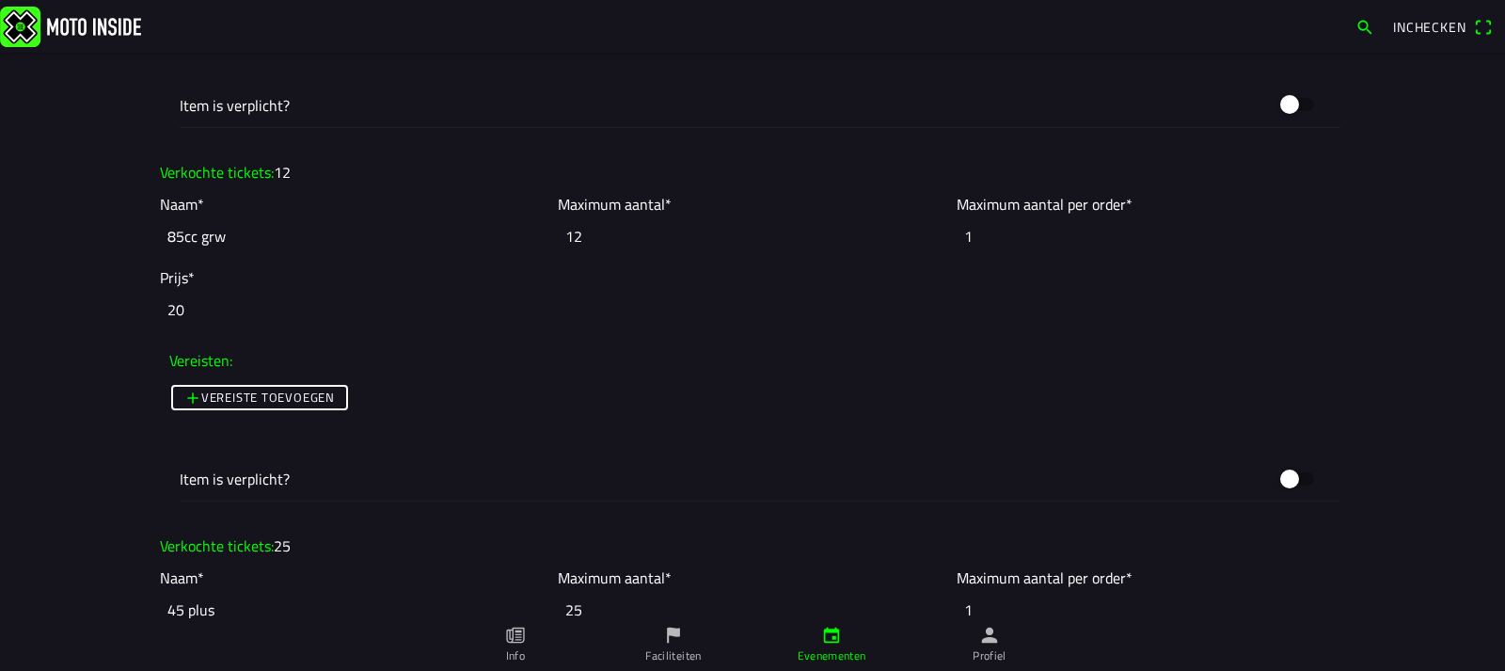
click at [932, 230] on input "12" at bounding box center [752, 235] width 388 height 41
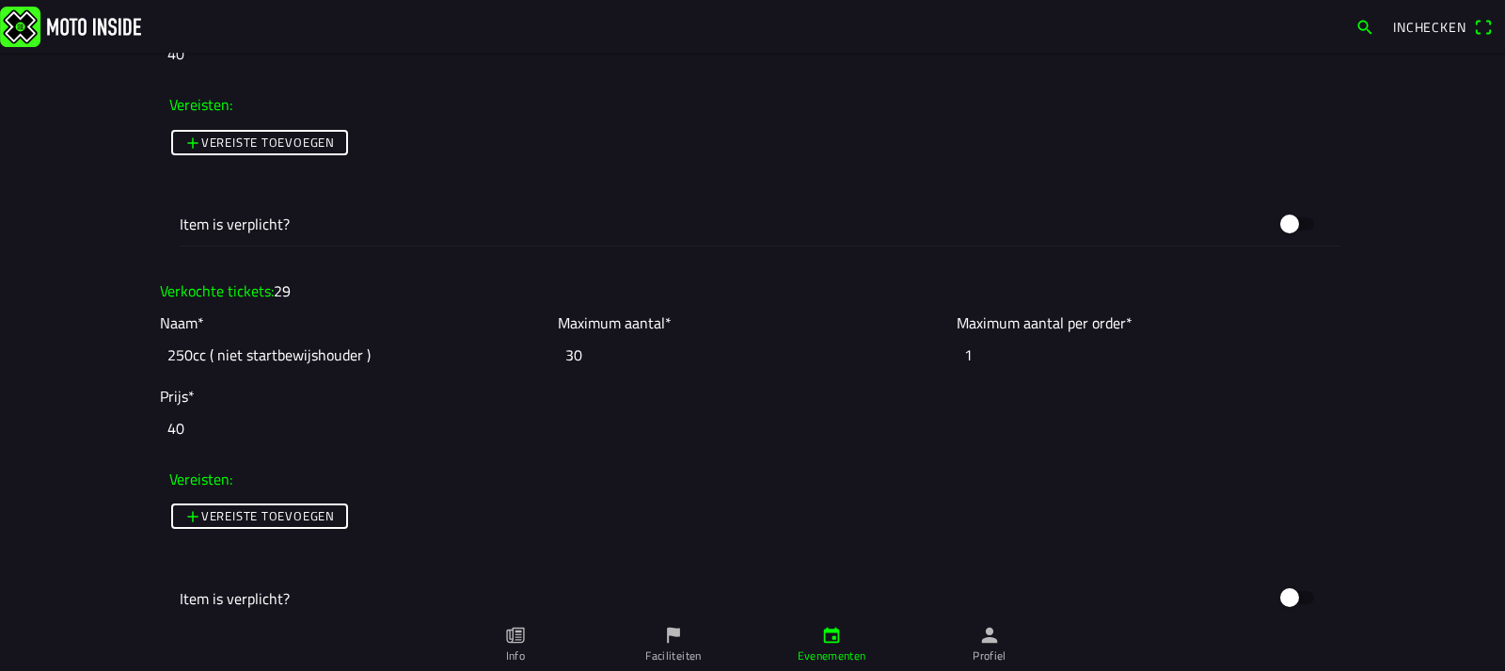
scroll to position [4743, 0]
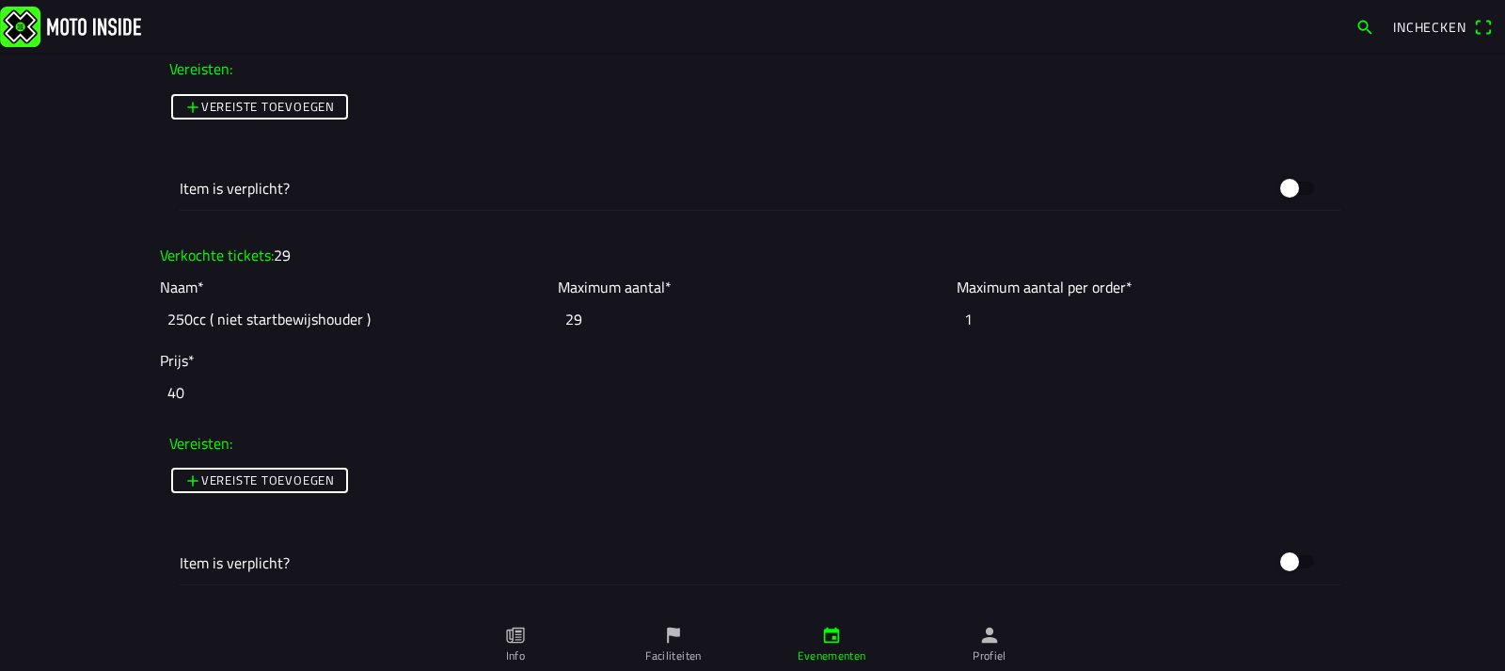
type input "29"
click at [931, 326] on input "29" at bounding box center [752, 318] width 388 height 41
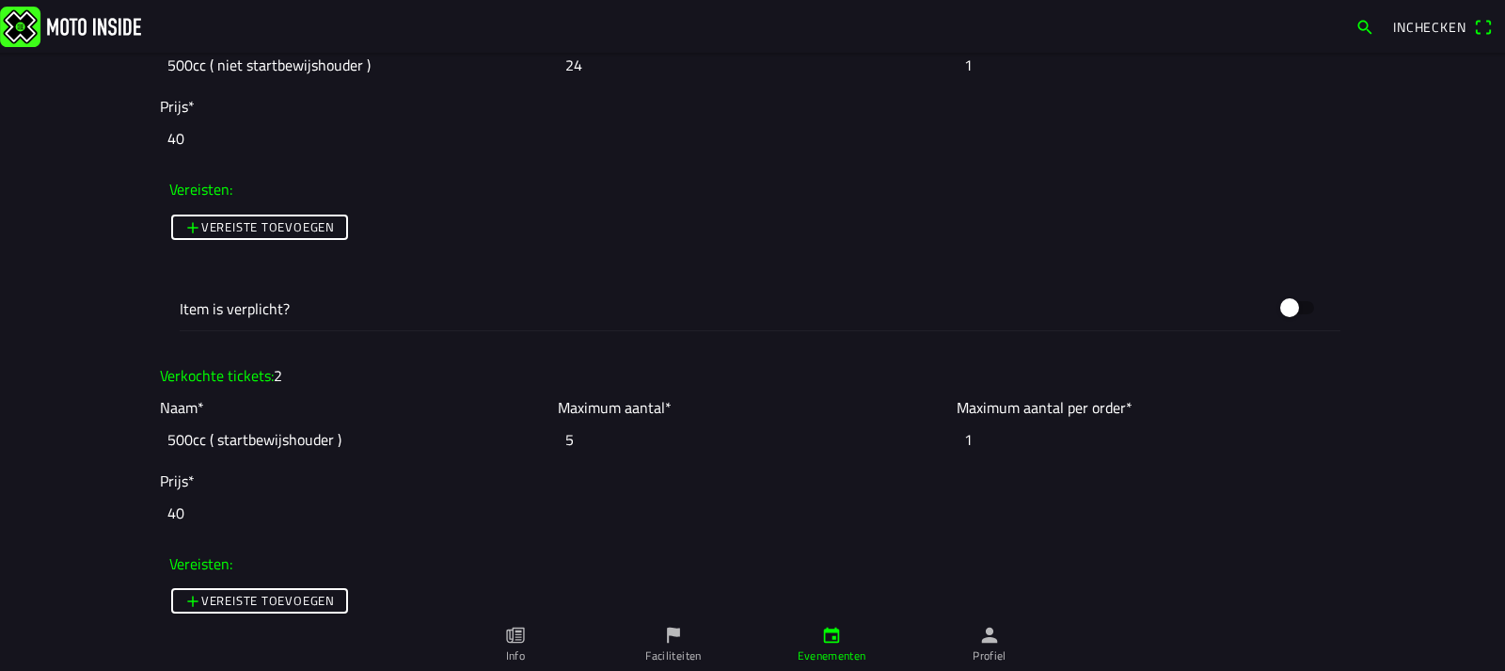
scroll to position [5778, 0]
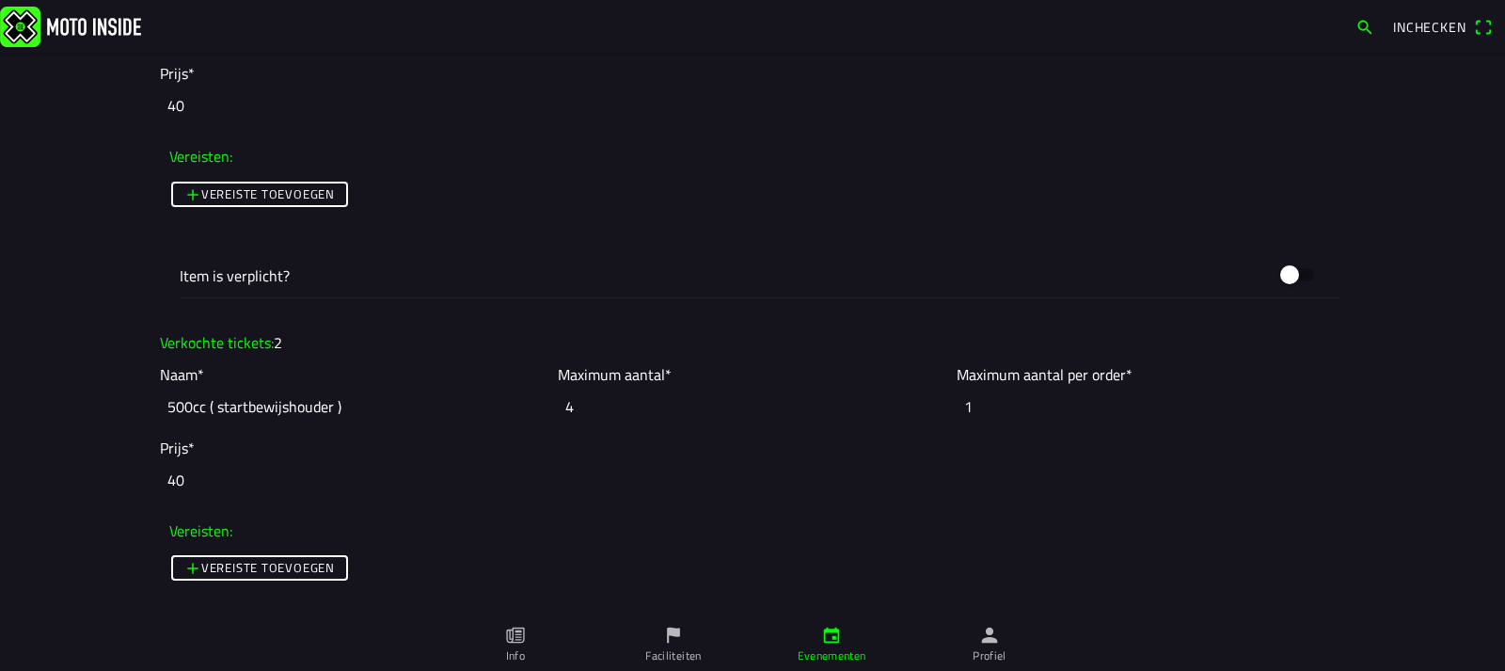
click at [933, 414] on input "4" at bounding box center [752, 406] width 388 height 41
click at [933, 414] on input "3" at bounding box center [752, 406] width 388 height 41
type input "2"
click at [933, 414] on input "2" at bounding box center [752, 406] width 388 height 41
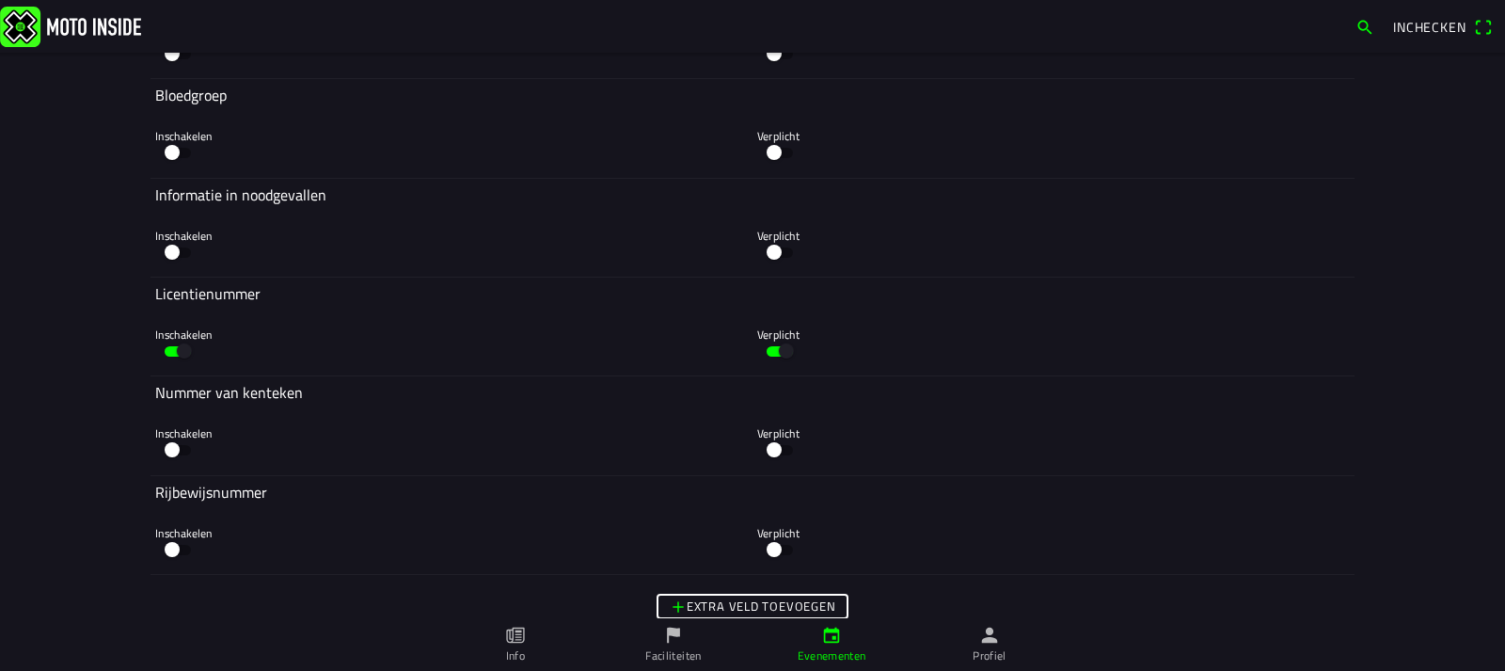
scroll to position [8976, 0]
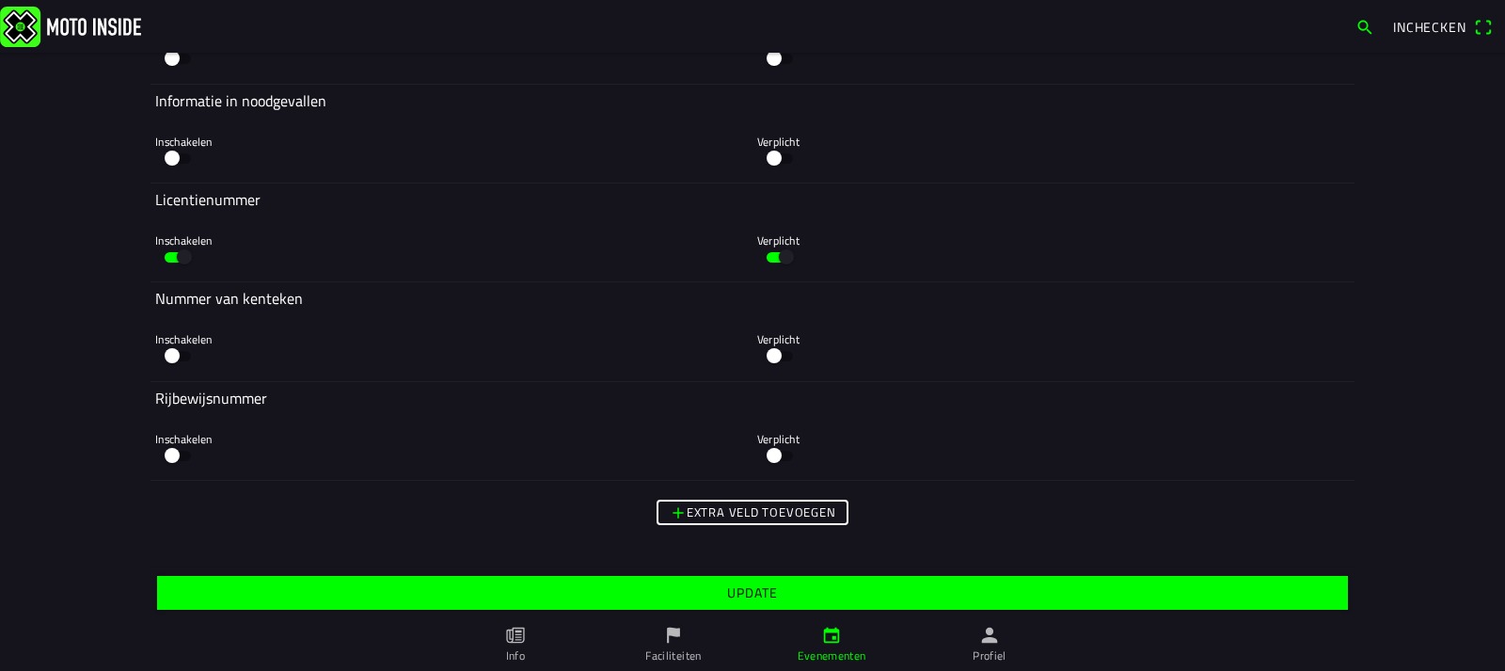
click at [0, 0] on slot "Update" at bounding box center [0, 0] width 0 height 0
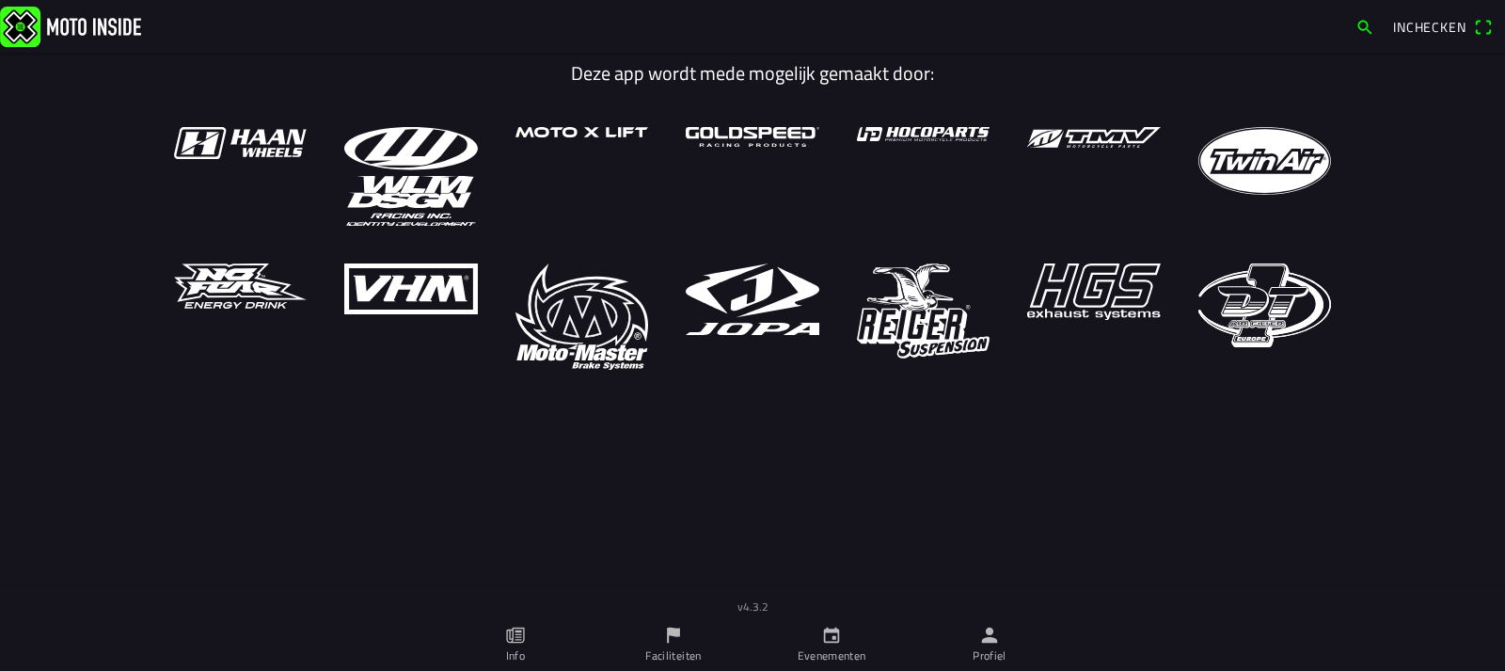
click at [673, 636] on icon "flag" at bounding box center [673, 635] width 21 height 21
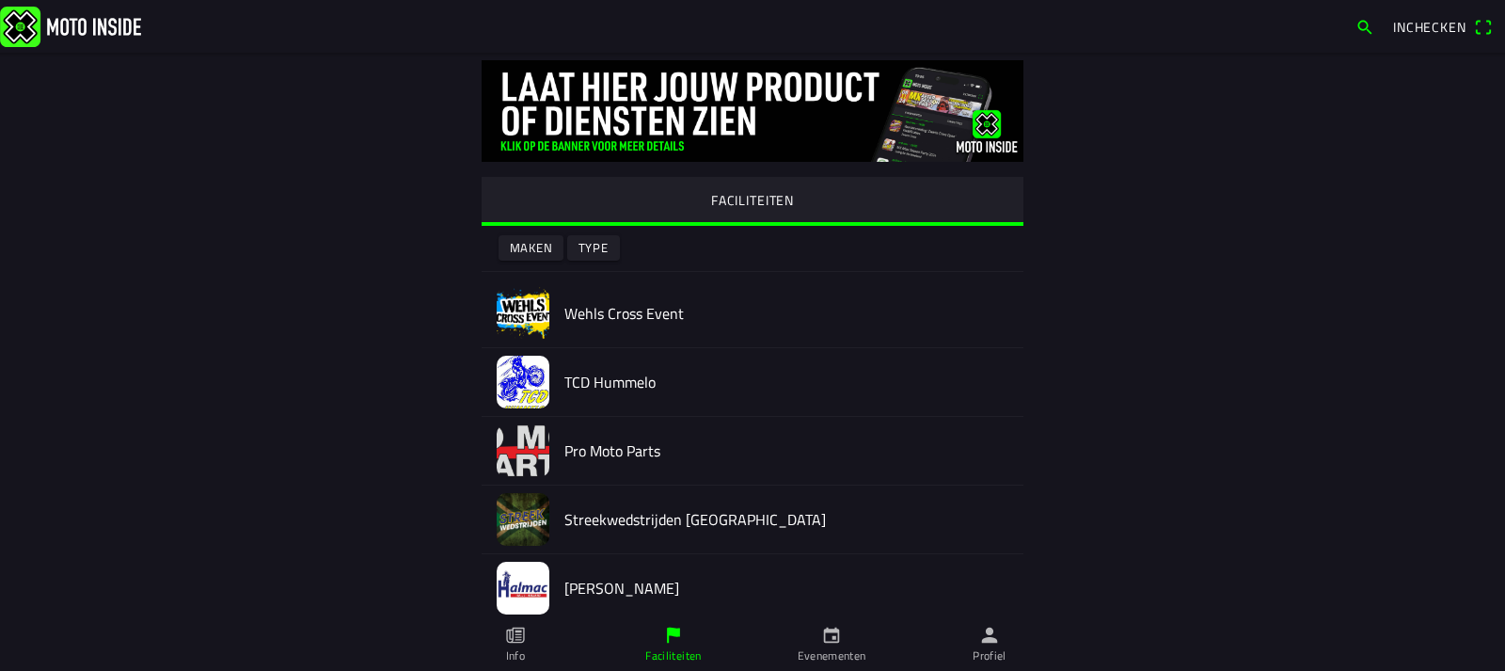
click at [515, 302] on img at bounding box center [523, 313] width 53 height 53
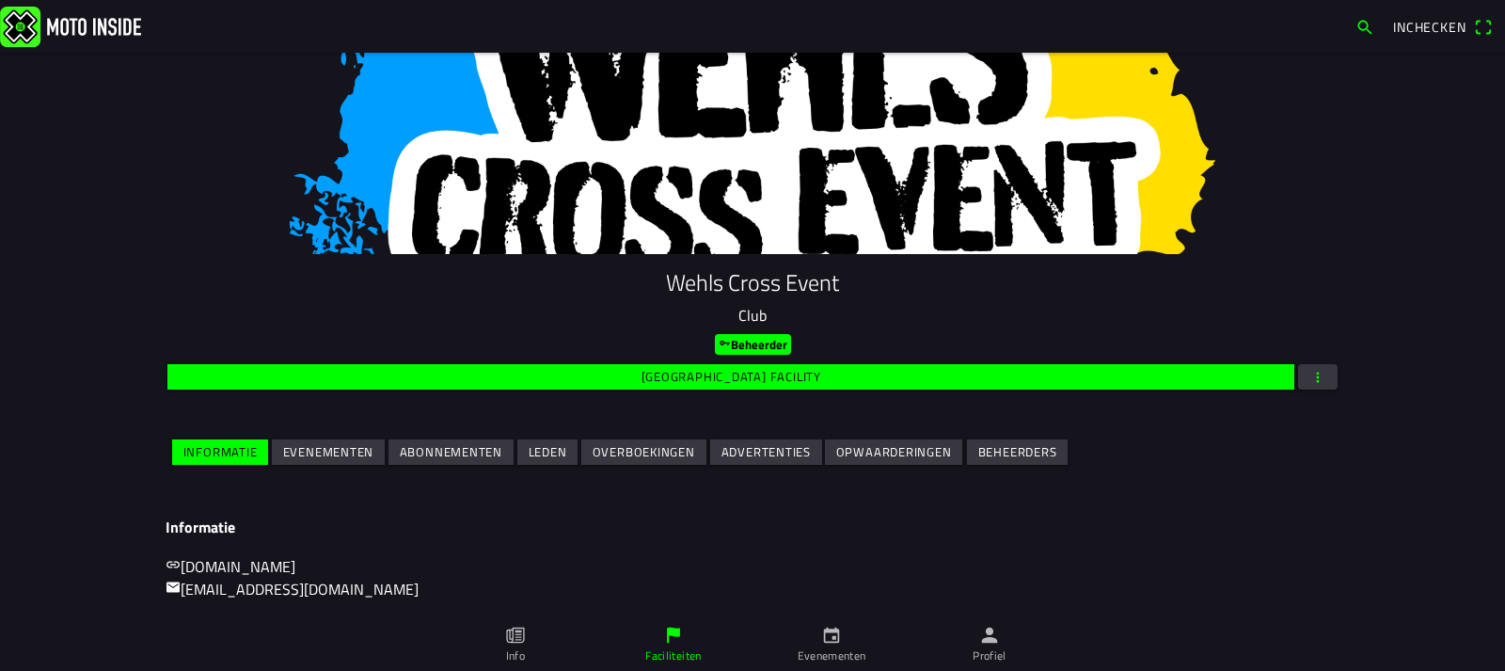
click at [0, 0] on slot "Evenementen" at bounding box center [0, 0] width 0 height 0
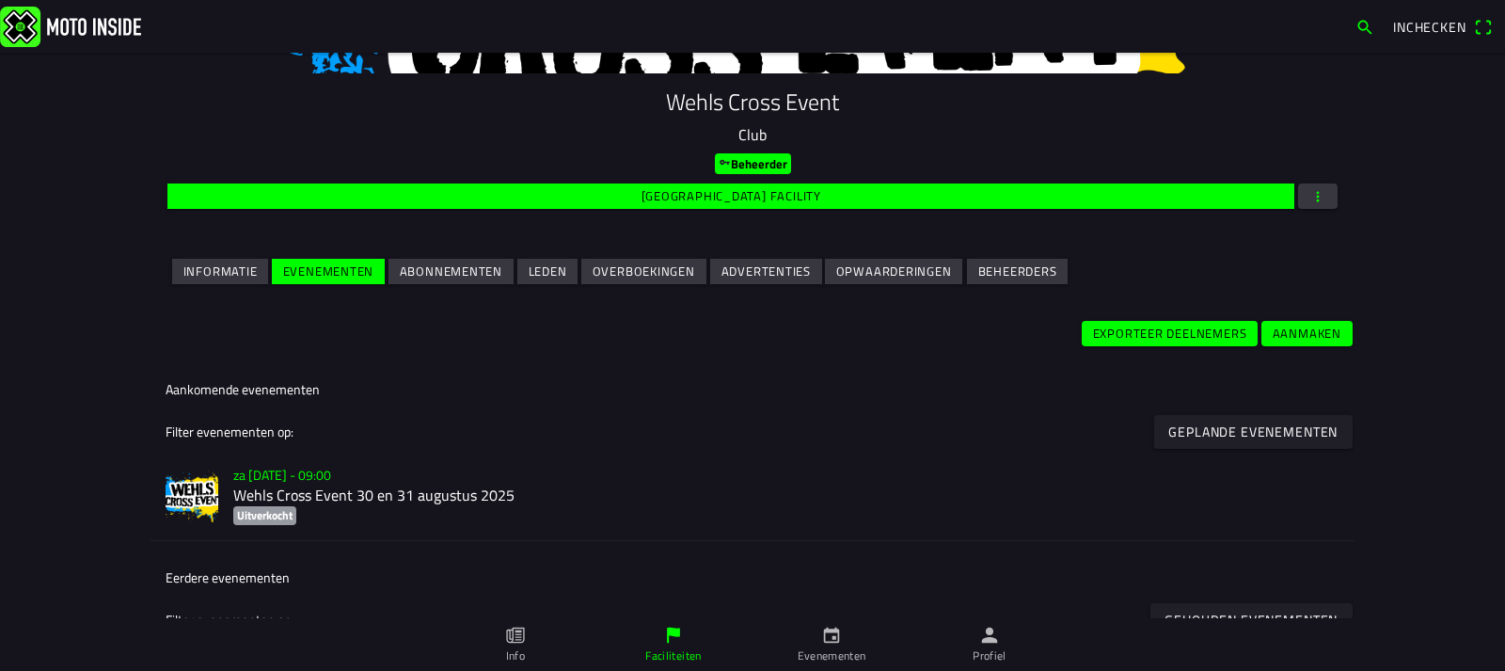
scroll to position [188, 0]
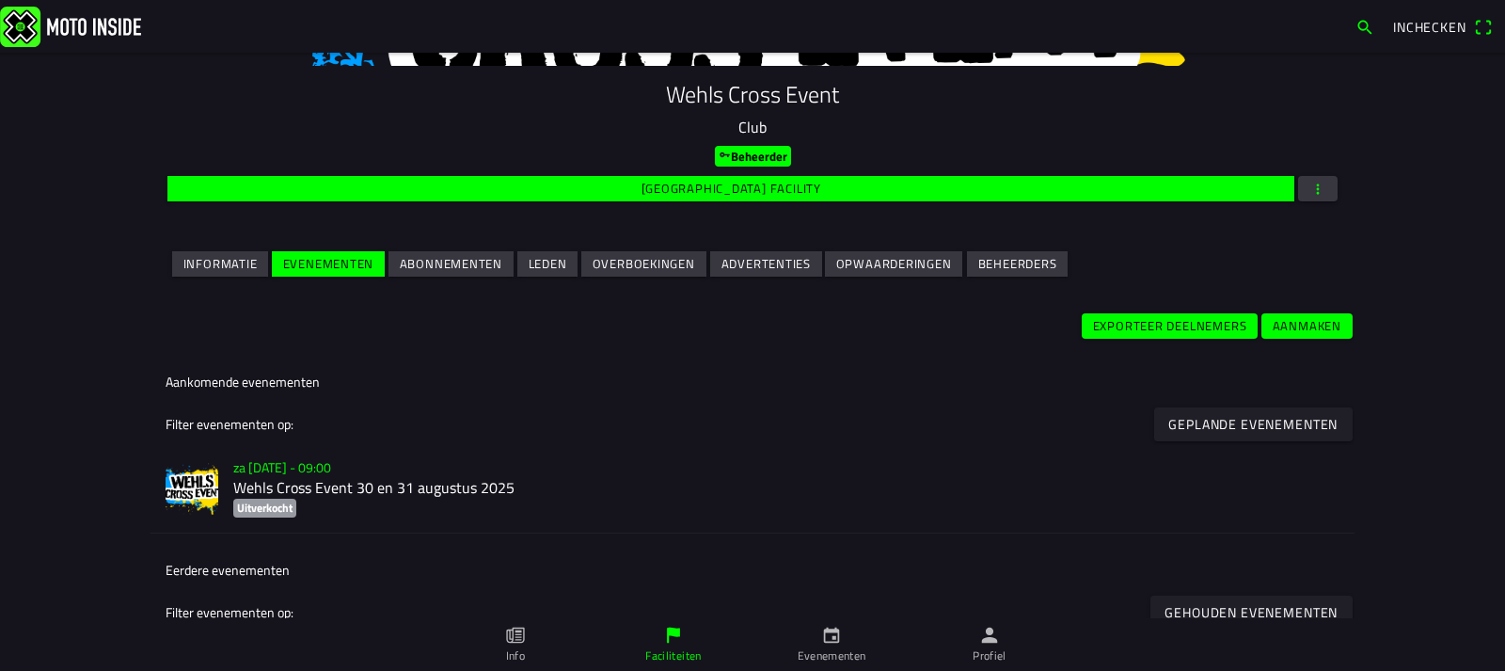
click at [188, 481] on img at bounding box center [192, 489] width 53 height 53
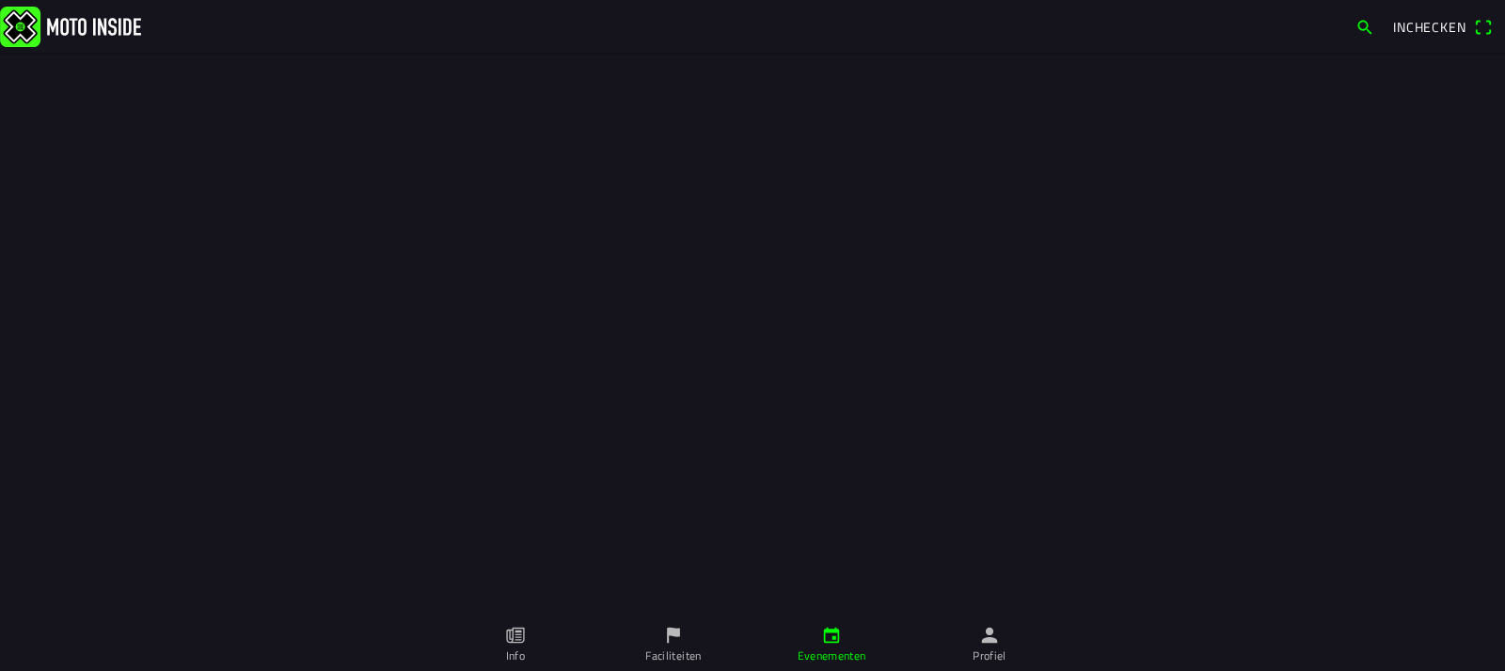
click at [188, 481] on div at bounding box center [752, 309] width 1505 height 618
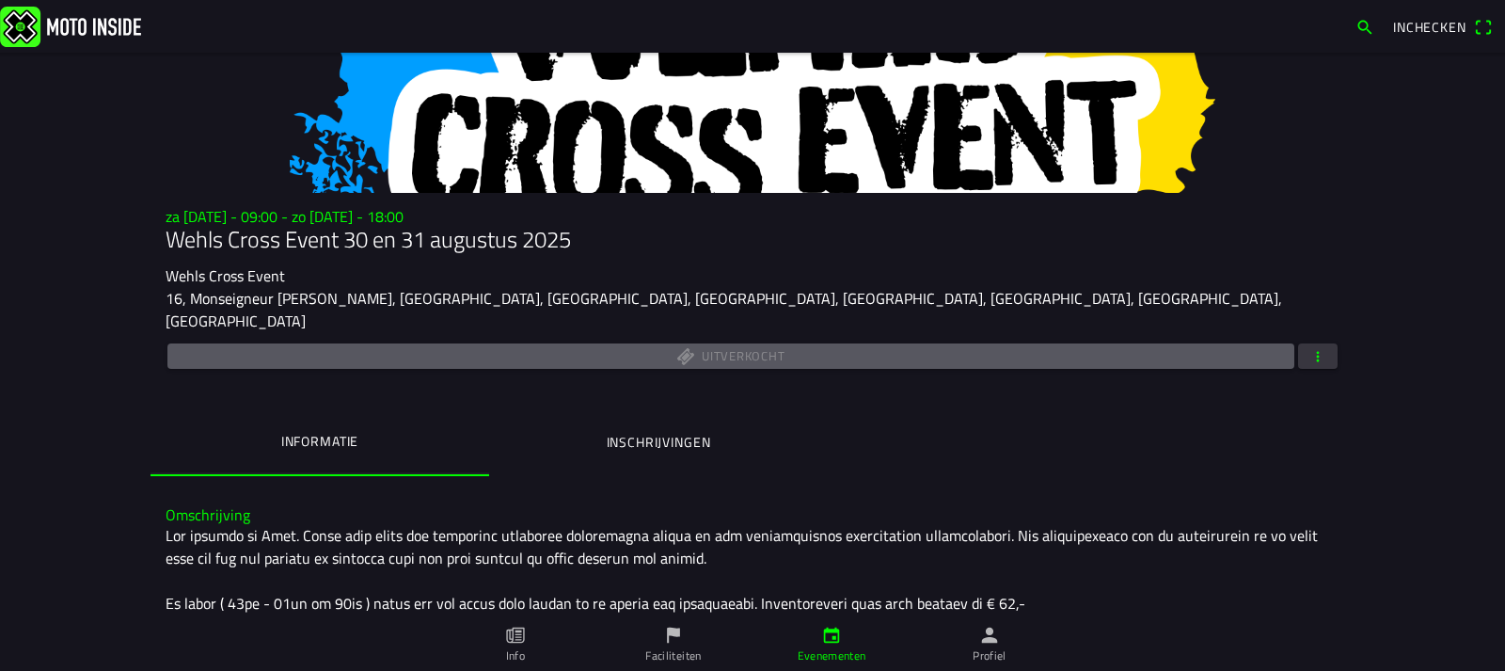
scroll to position [94, 0]
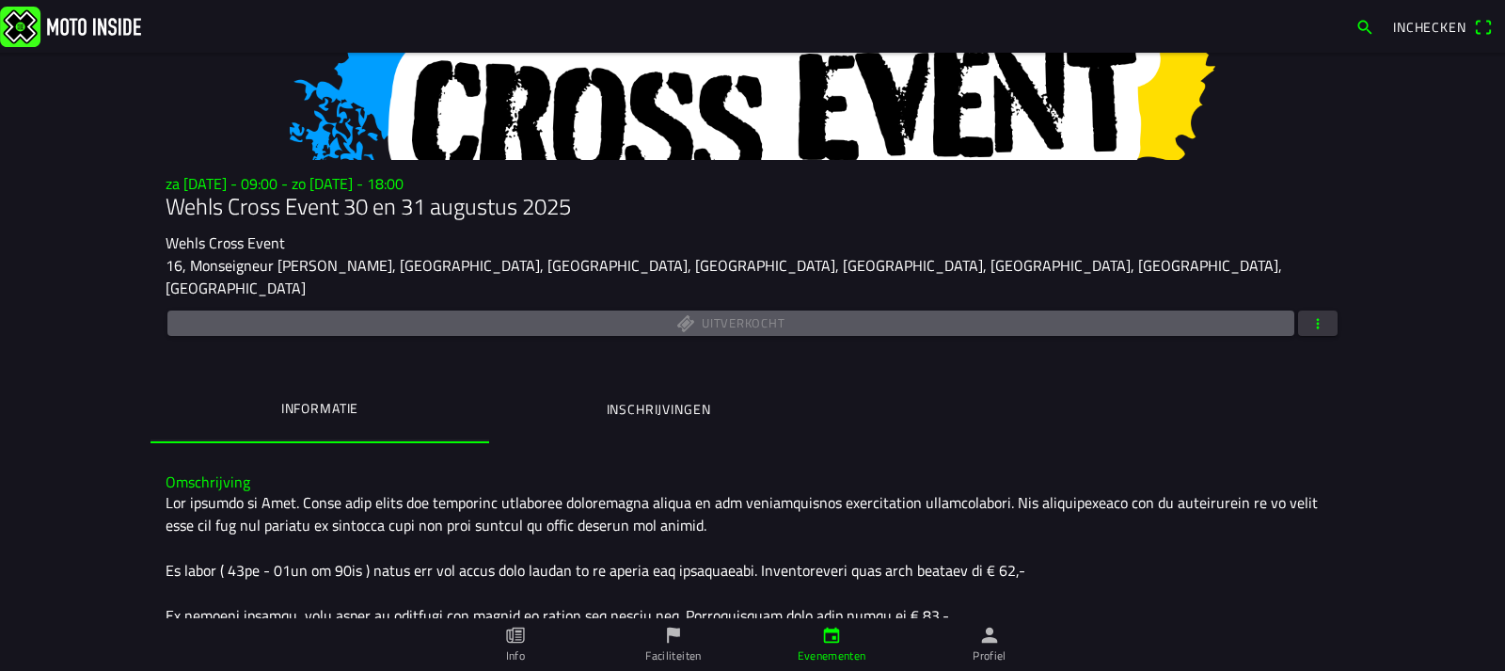
click at [618, 399] on ion-label "Inschrijvingen" at bounding box center [659, 409] width 104 height 21
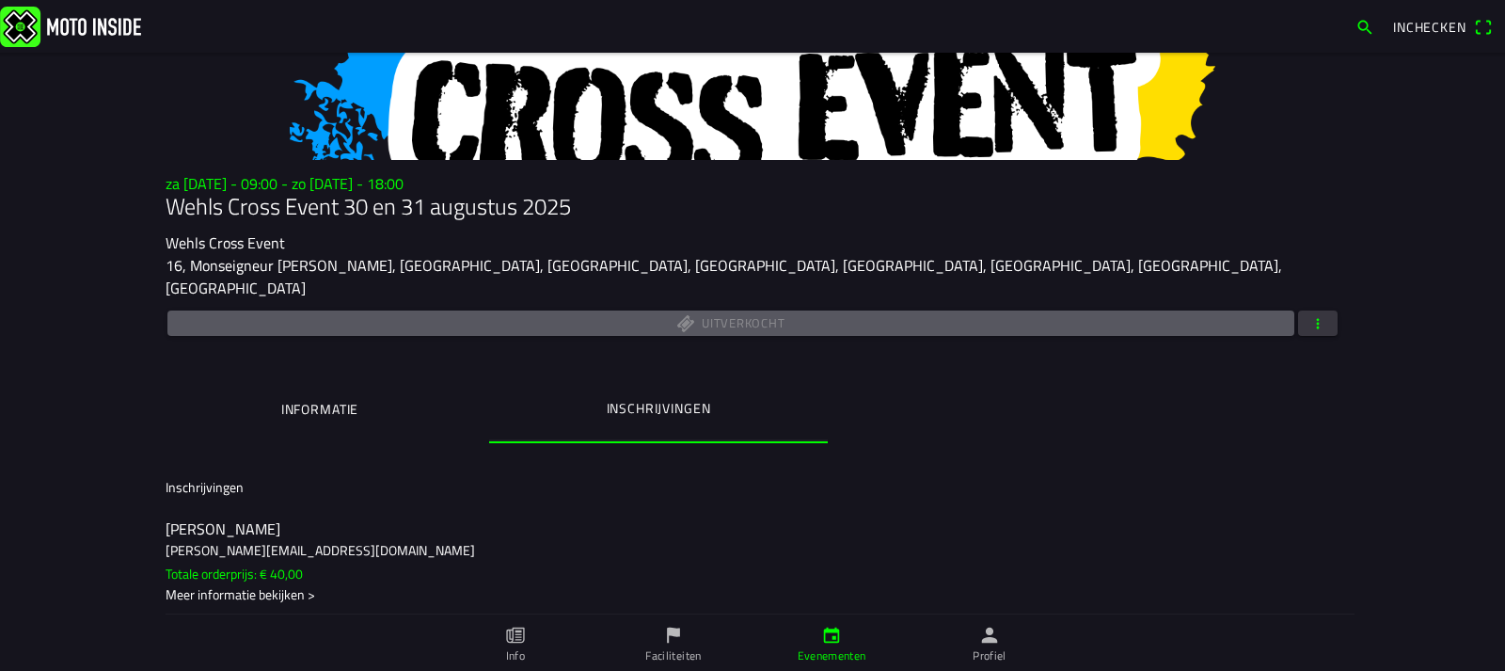
click at [1309, 310] on span "button" at bounding box center [1317, 322] width 17 height 25
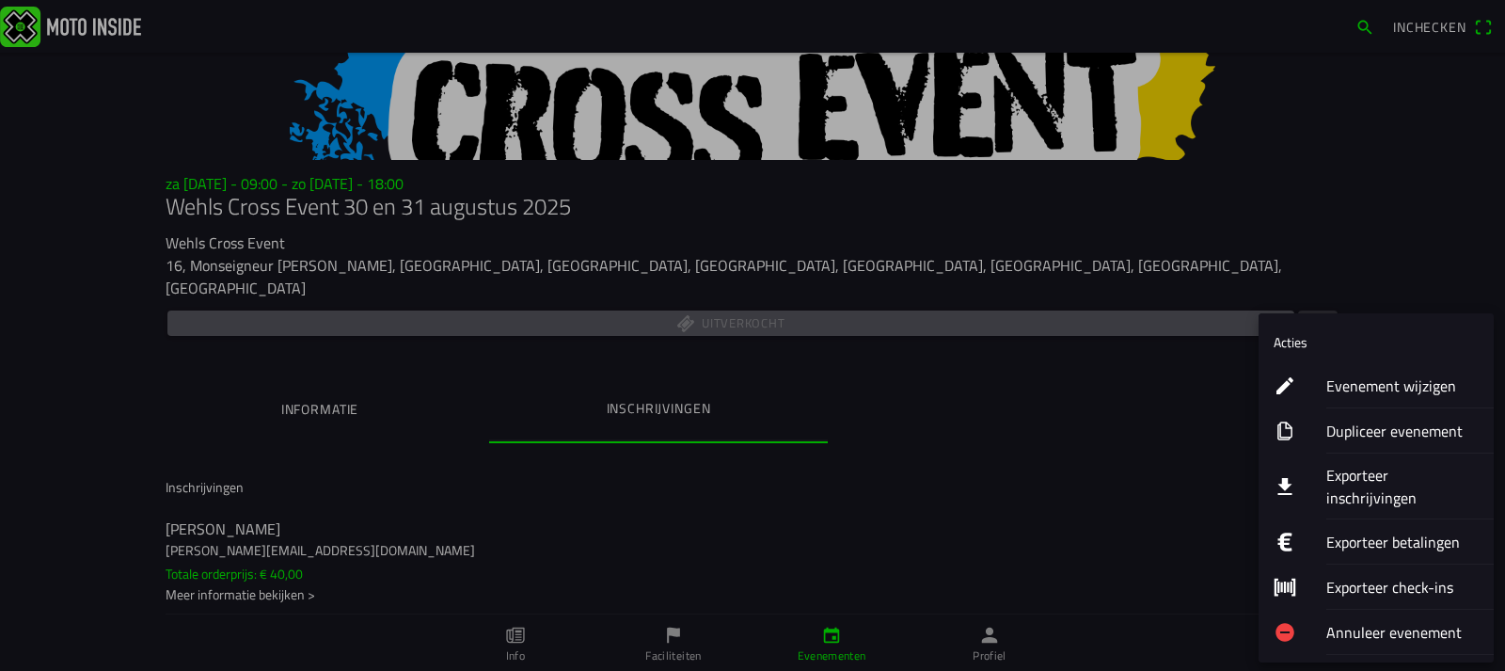
click at [1374, 477] on ion-label "Exporteer inschrijvingen" at bounding box center [1402, 486] width 152 height 45
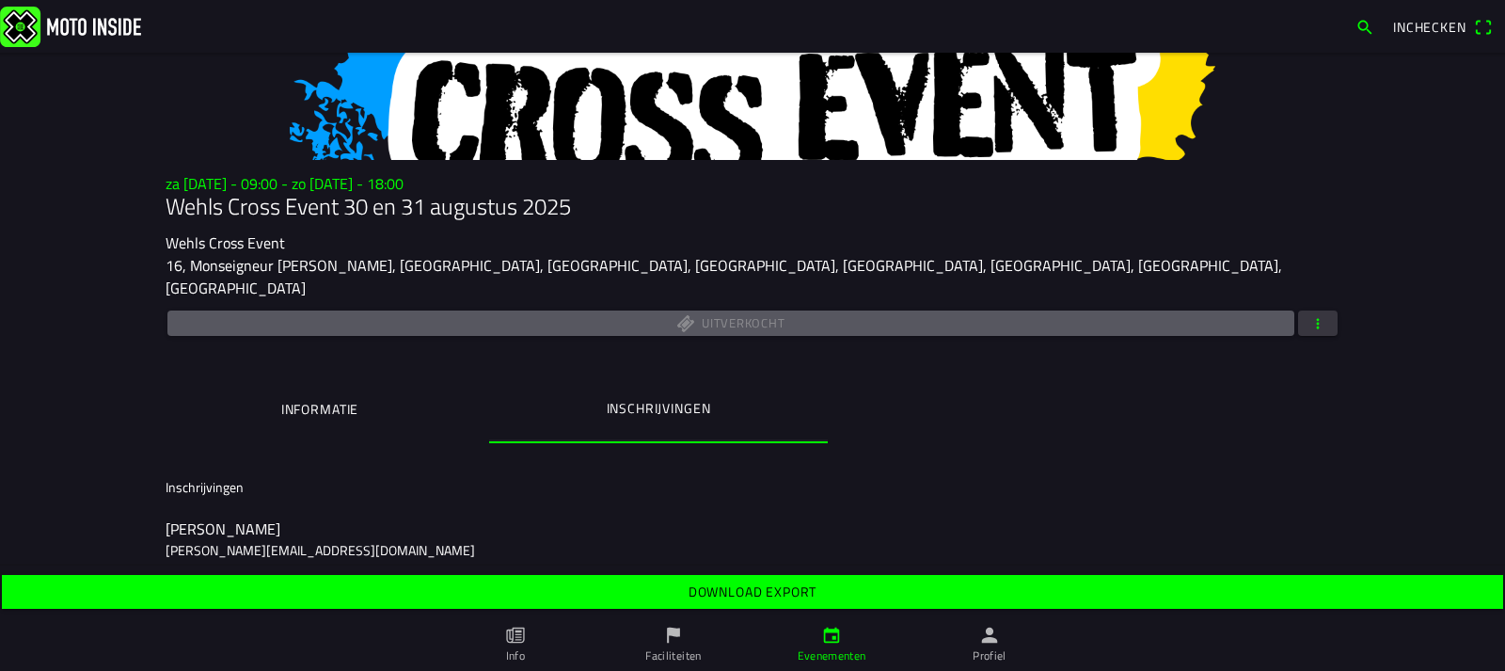
click at [0, 0] on slot "Download export" at bounding box center [0, 0] width 0 height 0
